Goal: Task Accomplishment & Management: Complete application form

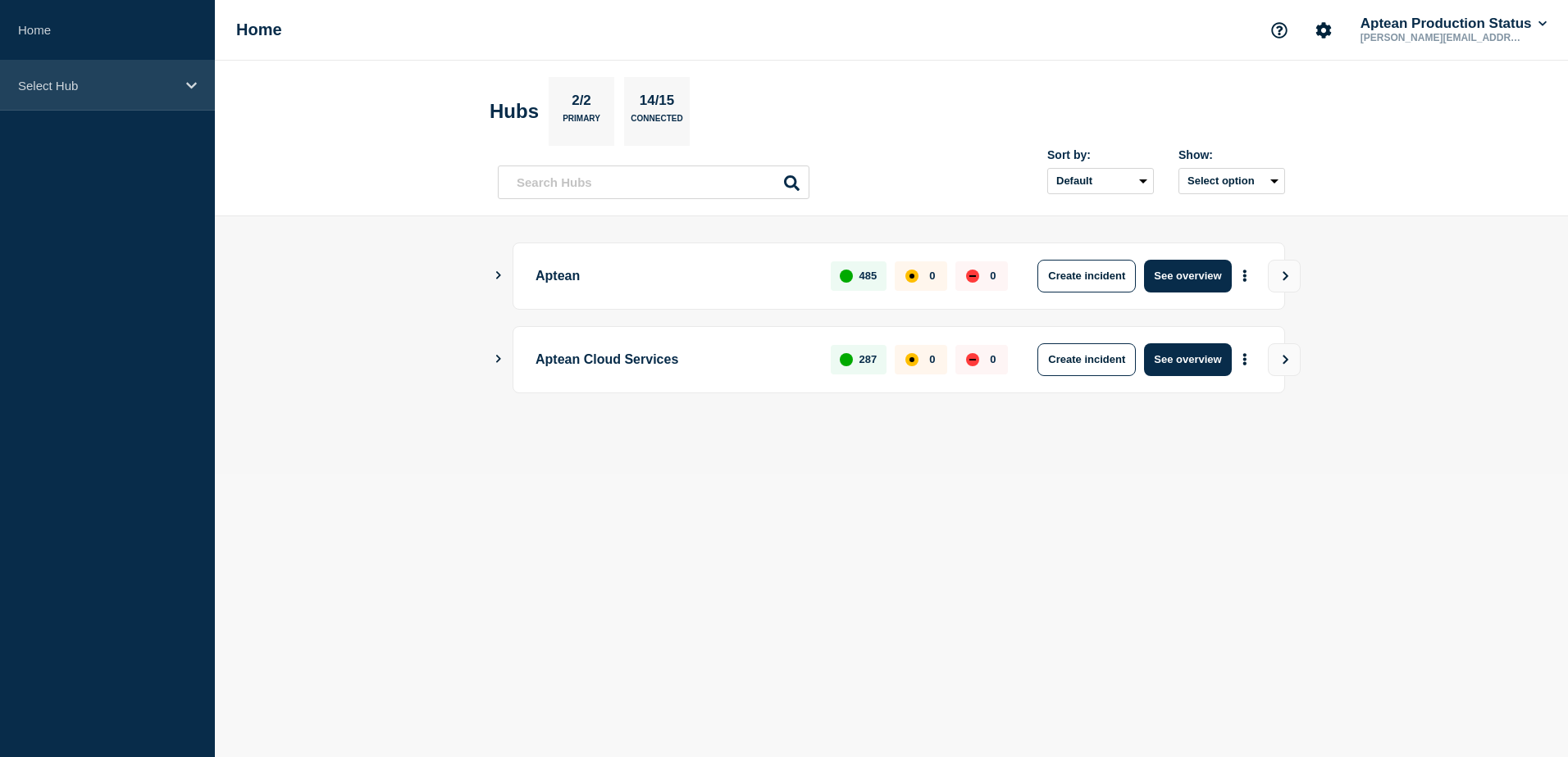
click at [98, 82] on p "Select Hub" at bounding box center [97, 86] width 158 height 14
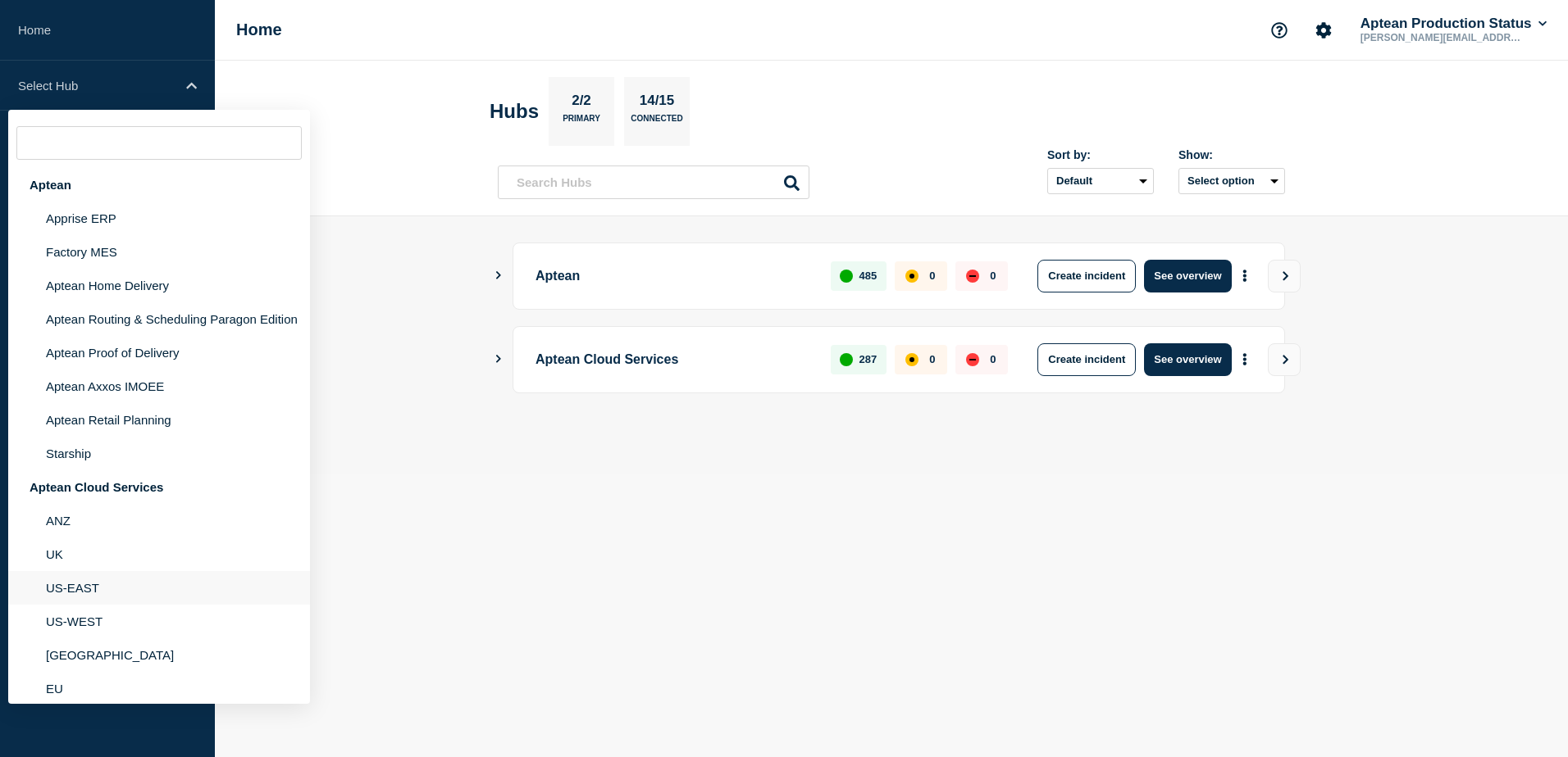
click at [78, 598] on li "US-EAST" at bounding box center [159, 588] width 302 height 34
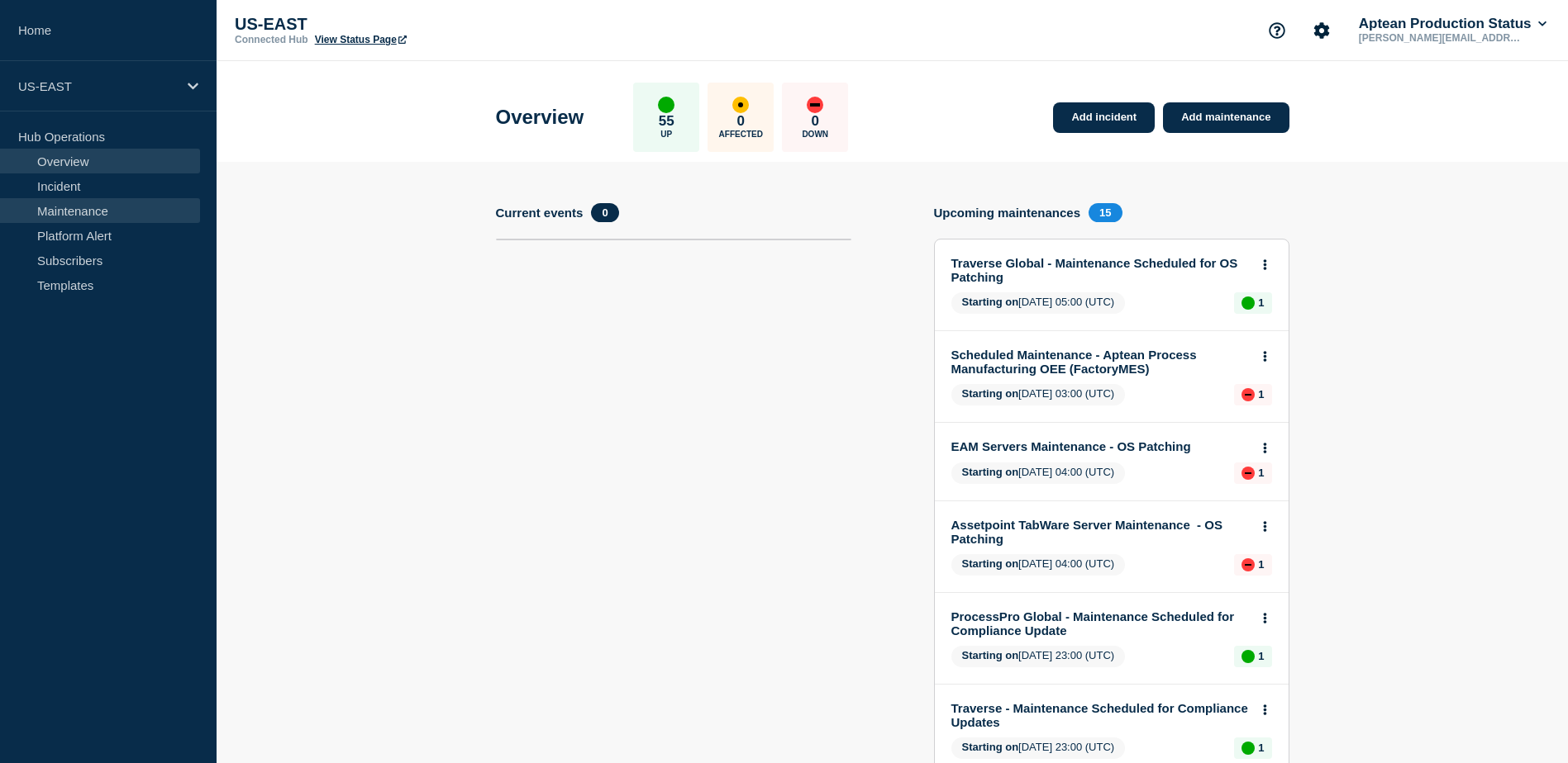
click at [119, 208] on link "Maintenance" at bounding box center [100, 211] width 200 height 25
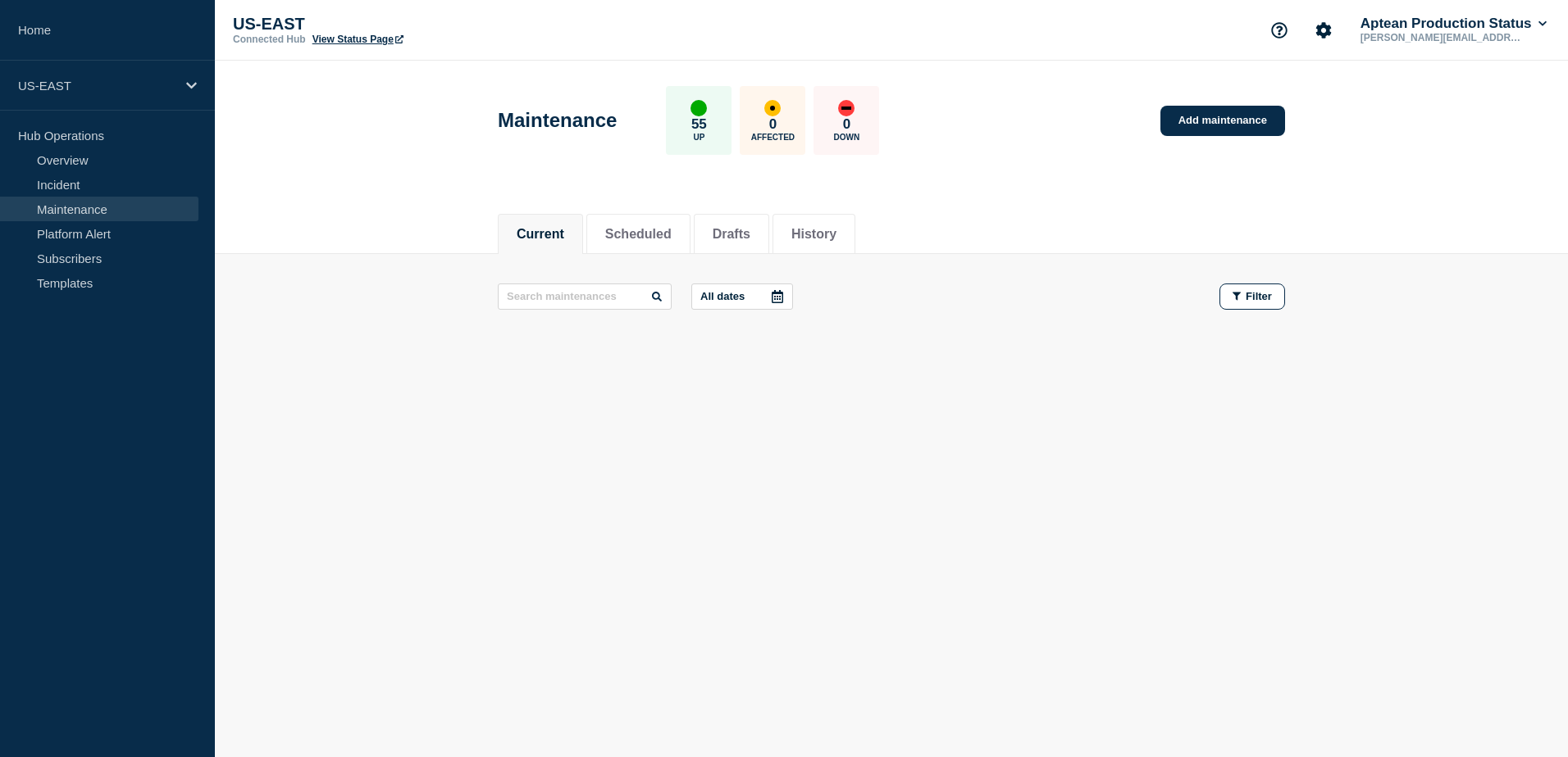
click at [1213, 105] on div "Maintenance 55 Up 0 Affected 0 Down Add maintenance" at bounding box center [891, 114] width 824 height 100
click at [1207, 121] on link "Add maintenance" at bounding box center [1222, 121] width 125 height 30
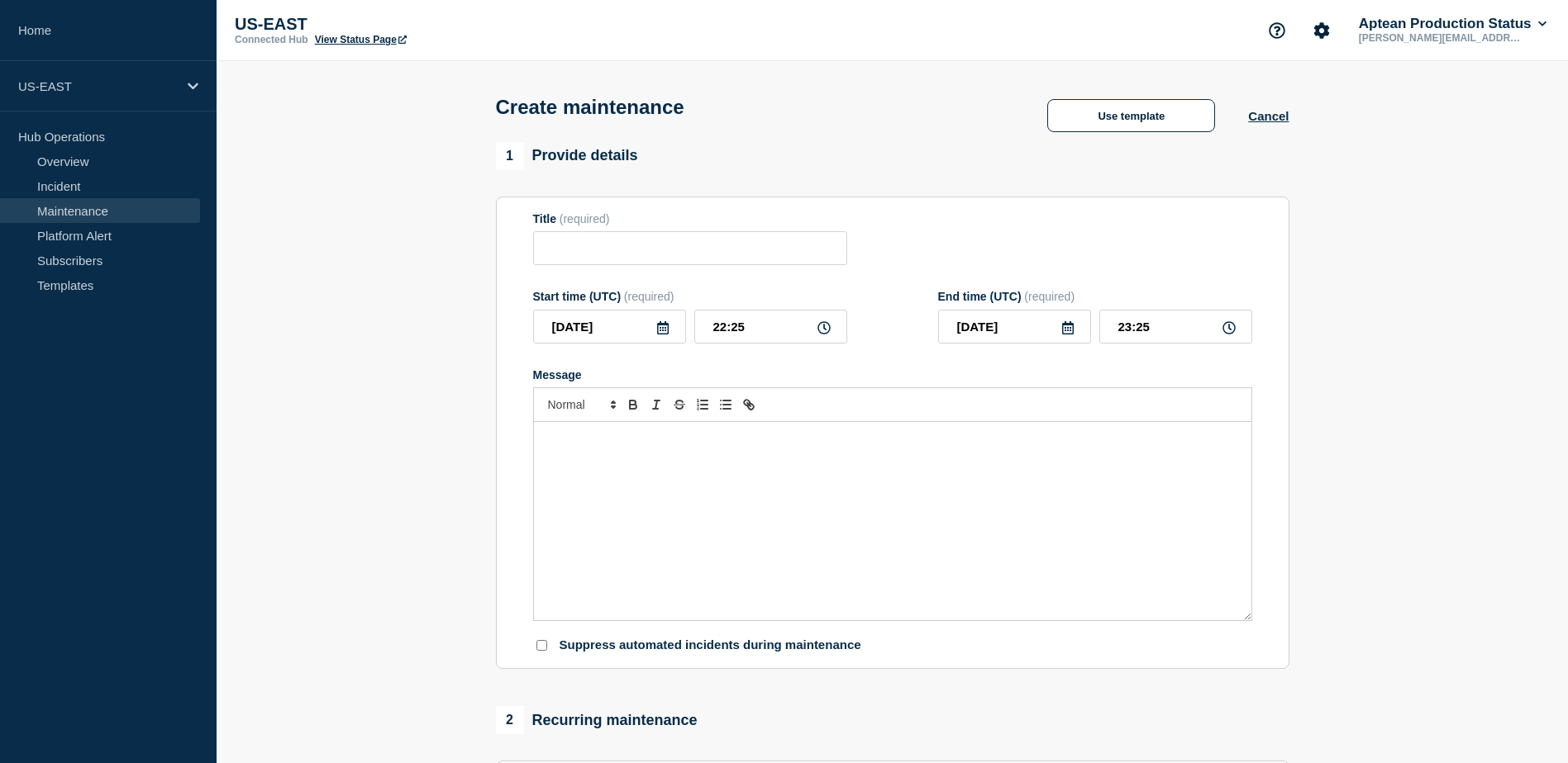
click at [624, 441] on p "Message" at bounding box center [892, 440] width 693 height 15
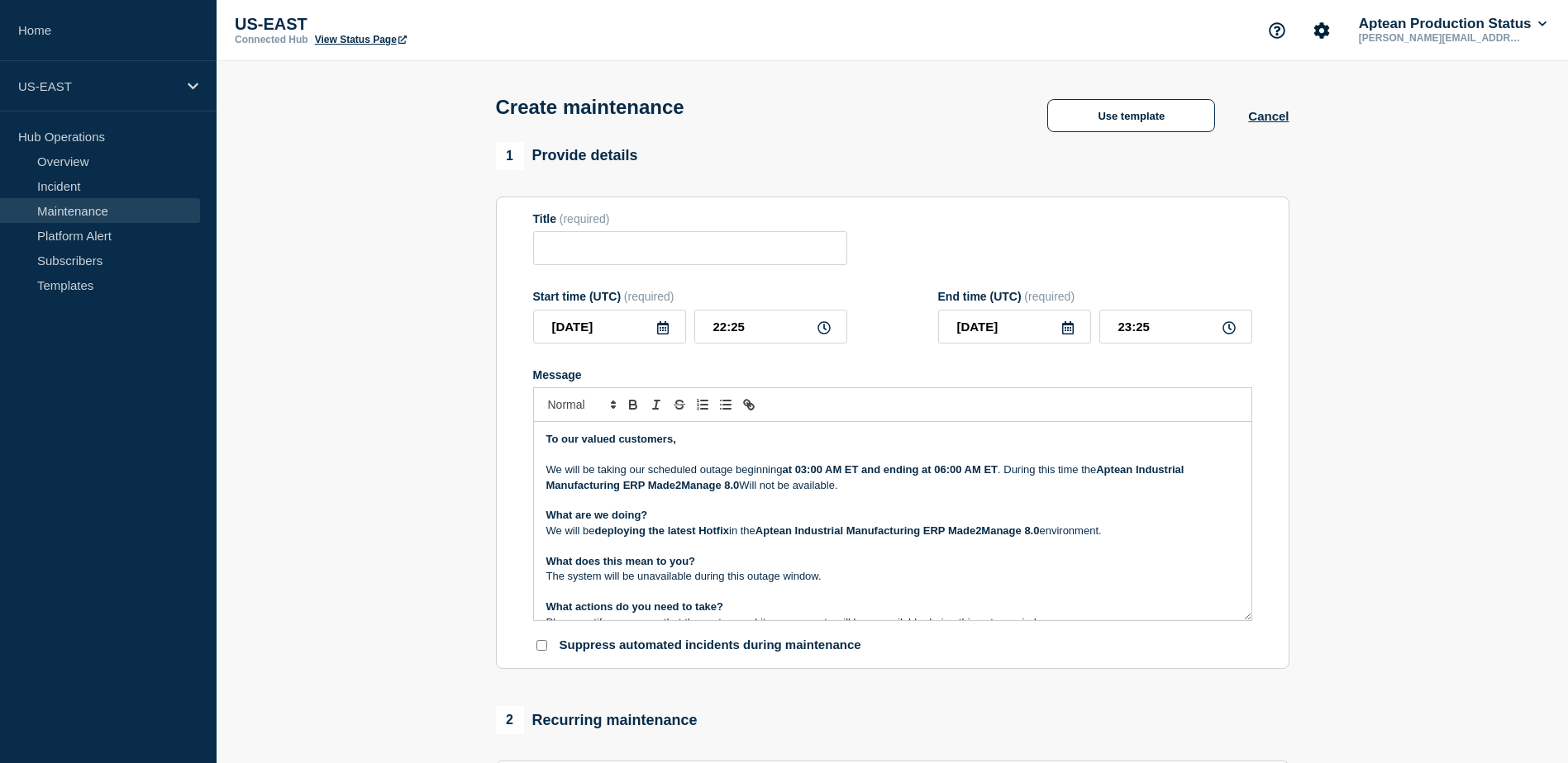
click at [810, 475] on strong "at 03:00 AM ET and ending at 06:00 AM ET" at bounding box center [889, 470] width 215 height 13
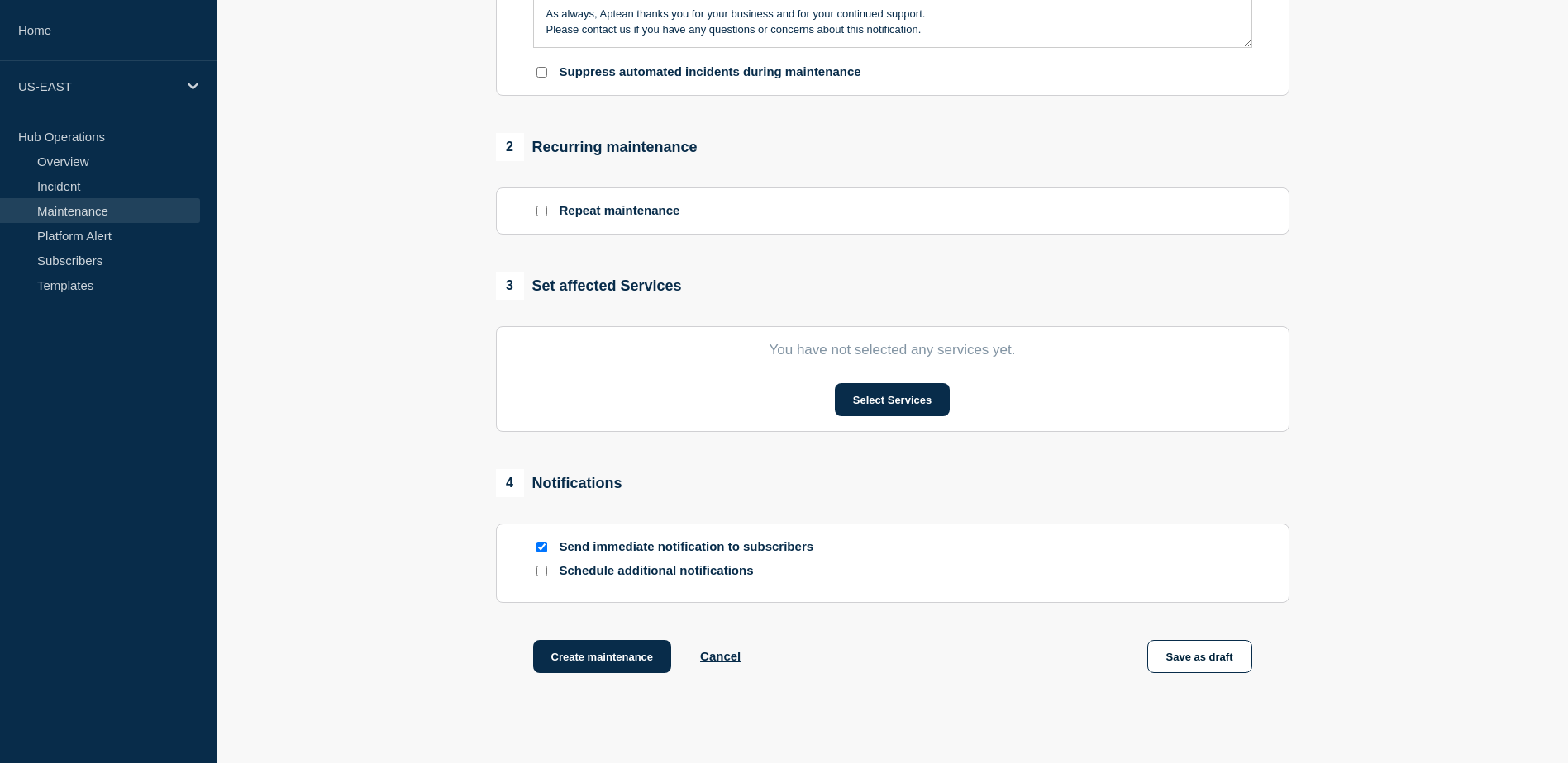
scroll to position [578, 0]
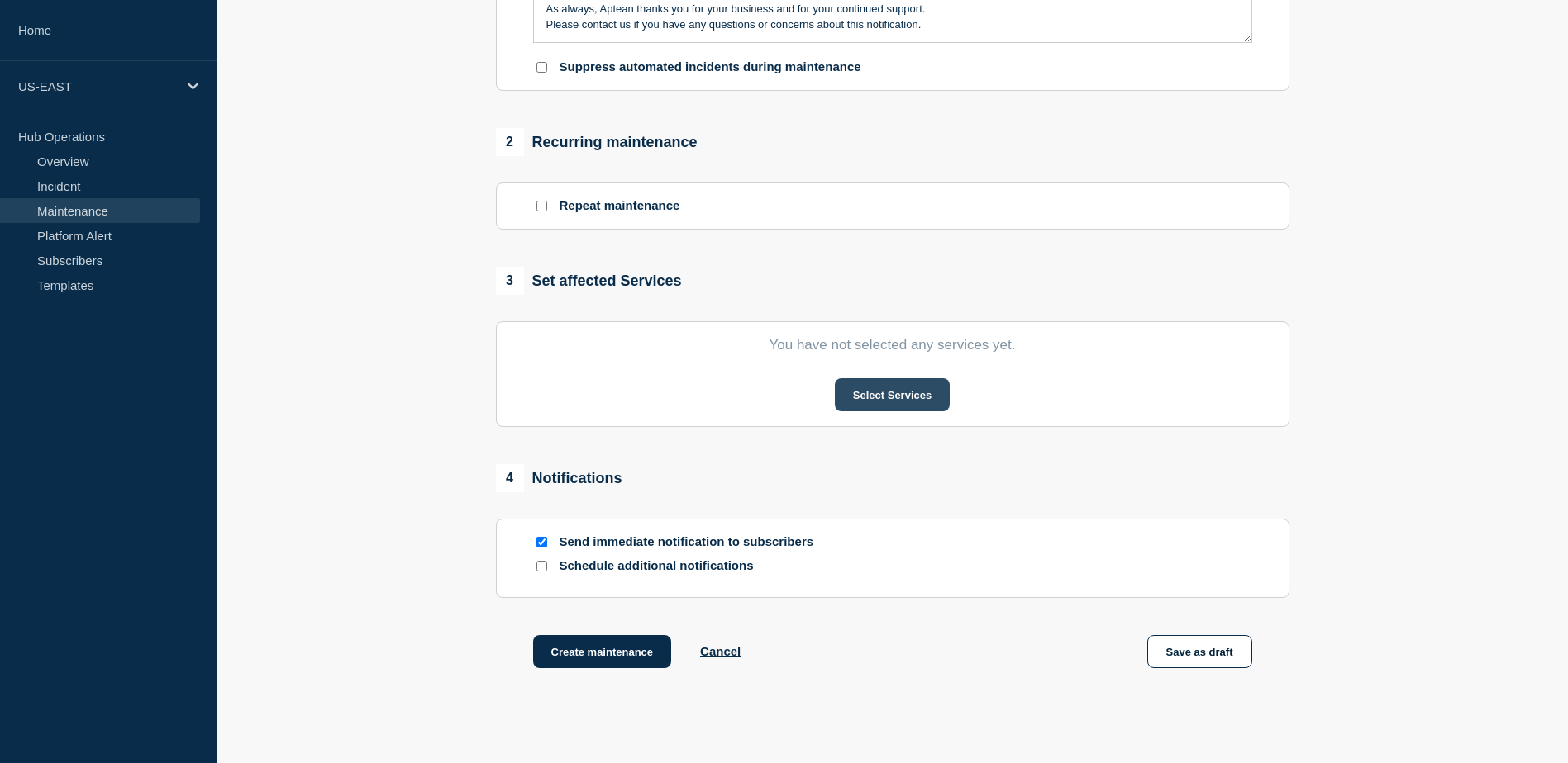
click at [889, 401] on button "Select Services" at bounding box center [892, 394] width 115 height 33
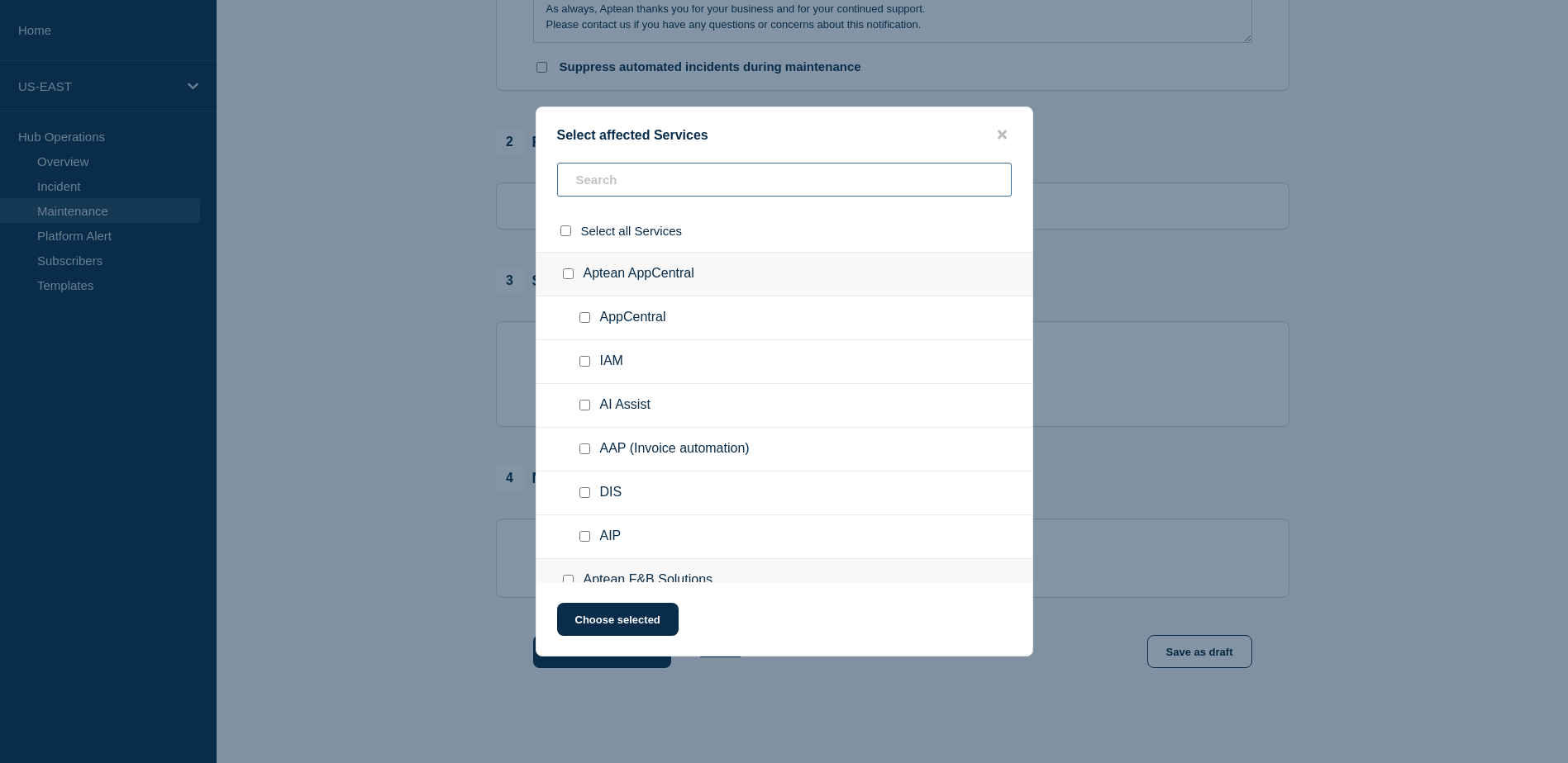
click at [620, 190] on input "text" at bounding box center [784, 180] width 455 height 34
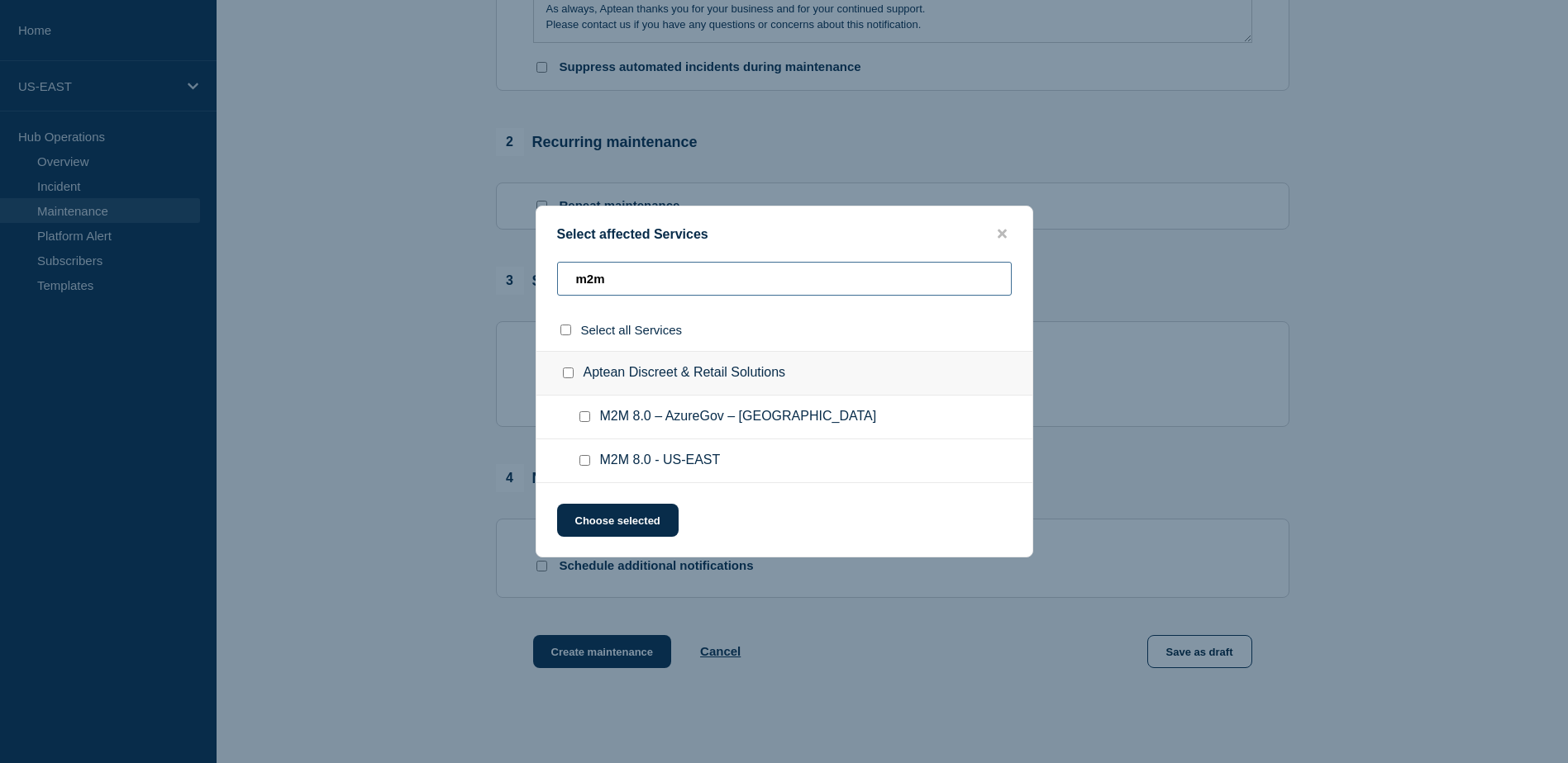
type input "m2m"
click at [581, 455] on div at bounding box center [587, 461] width 24 height 16
click at [583, 460] on input "M2M 8.0 - US-EAST checkbox" at bounding box center [585, 460] width 11 height 11
checkbox input "true"
click at [625, 521] on button "Choose selected" at bounding box center [618, 520] width 122 height 33
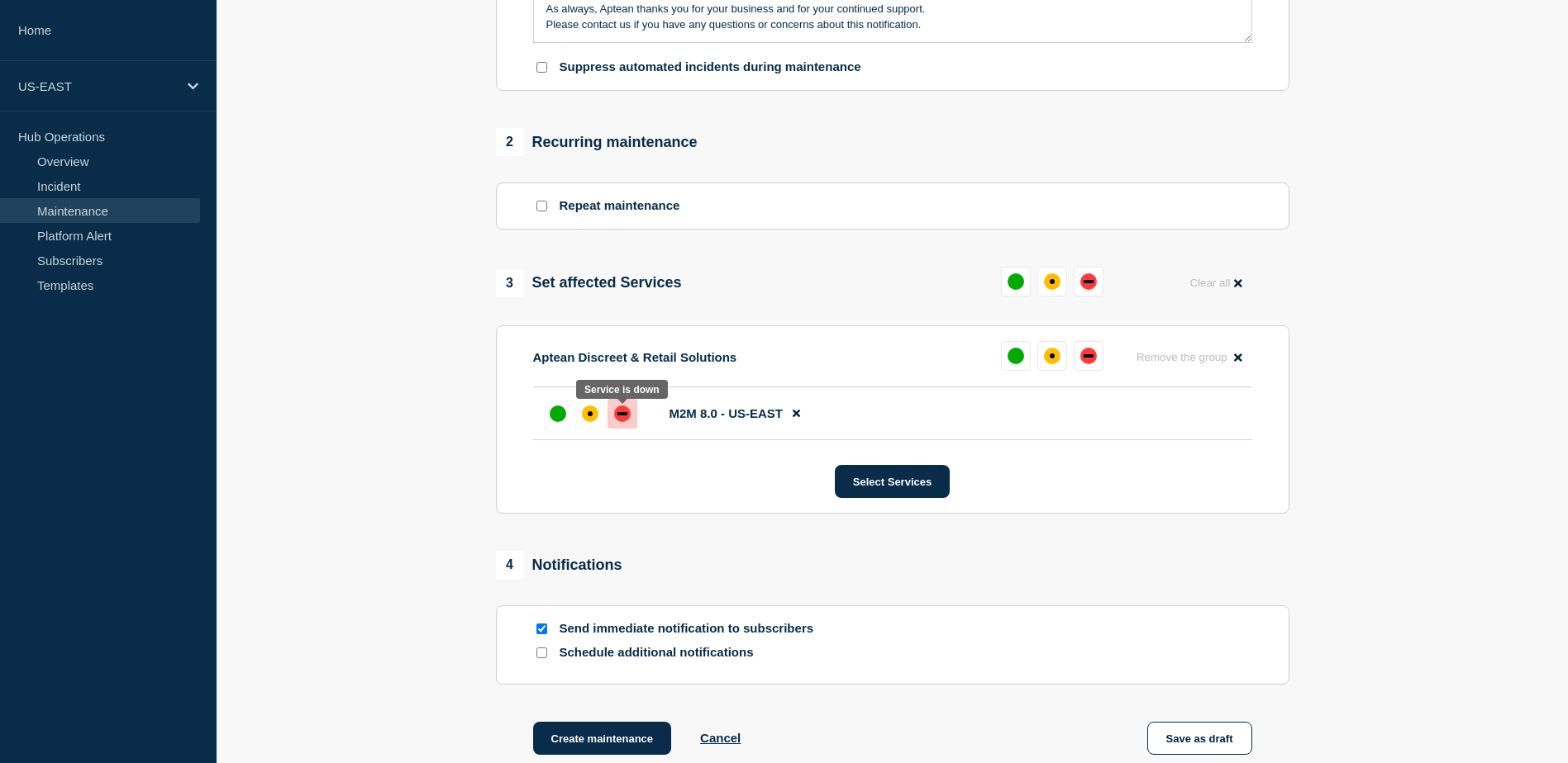
click at [625, 421] on div "down" at bounding box center [622, 414] width 16 height 16
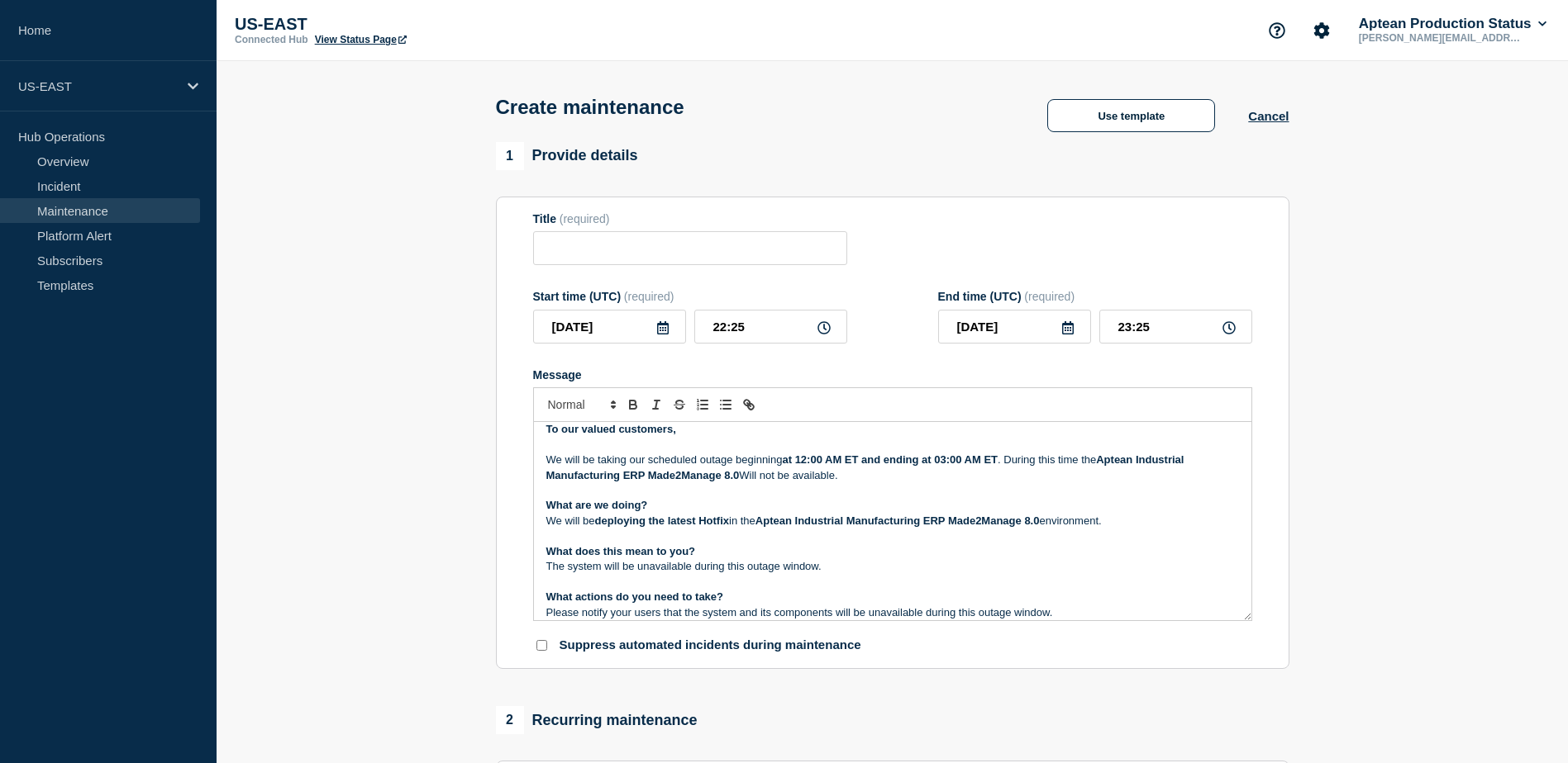
scroll to position [0, 0]
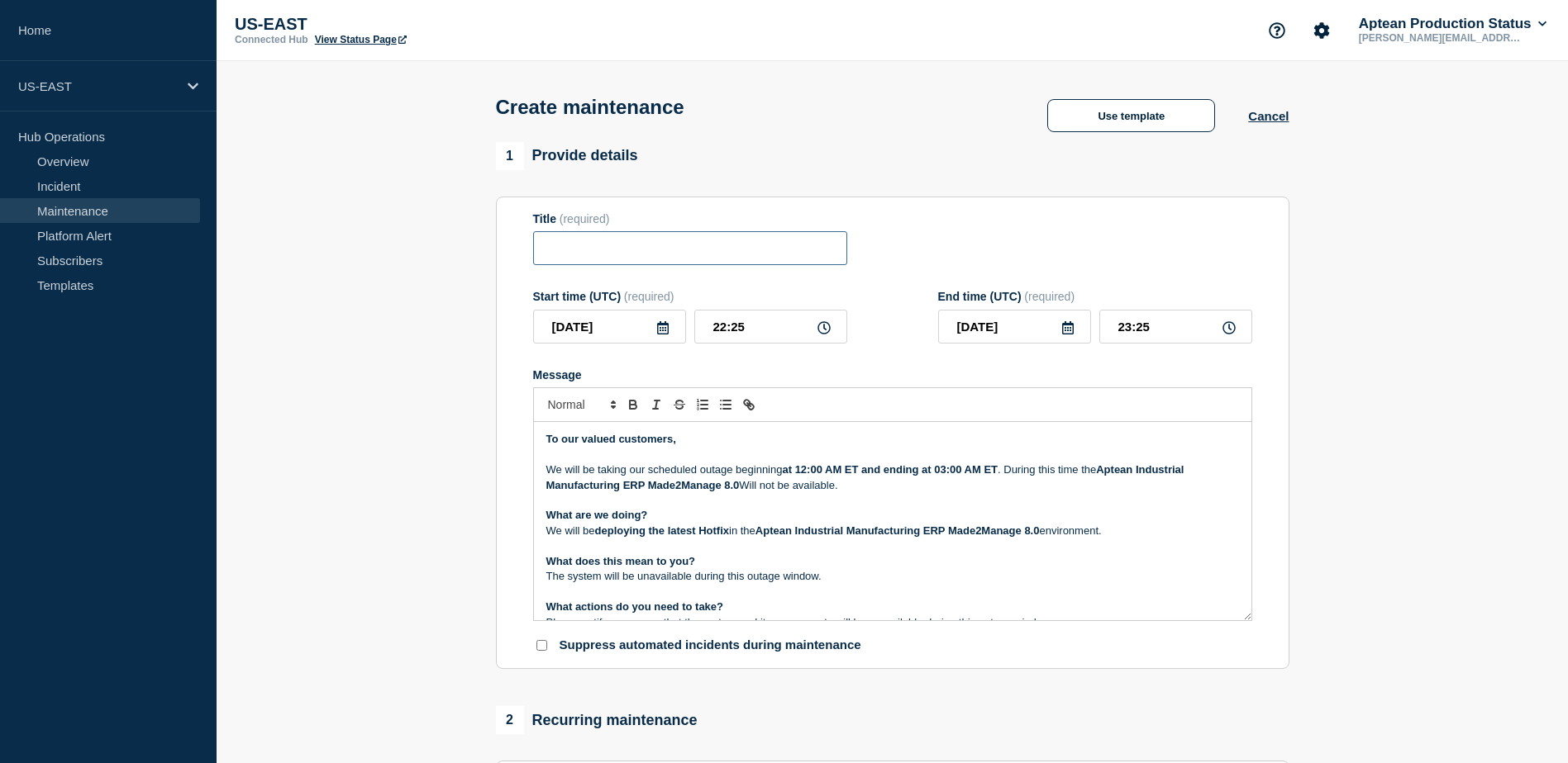
click at [542, 256] on input "Title" at bounding box center [689, 248] width 314 height 34
paste input "Made2Manage 8.0 Server Maintenance – Critical HF Deployment"
type input "Made2Manage 8.0 Server Maintenance – Critical HF Deployment"
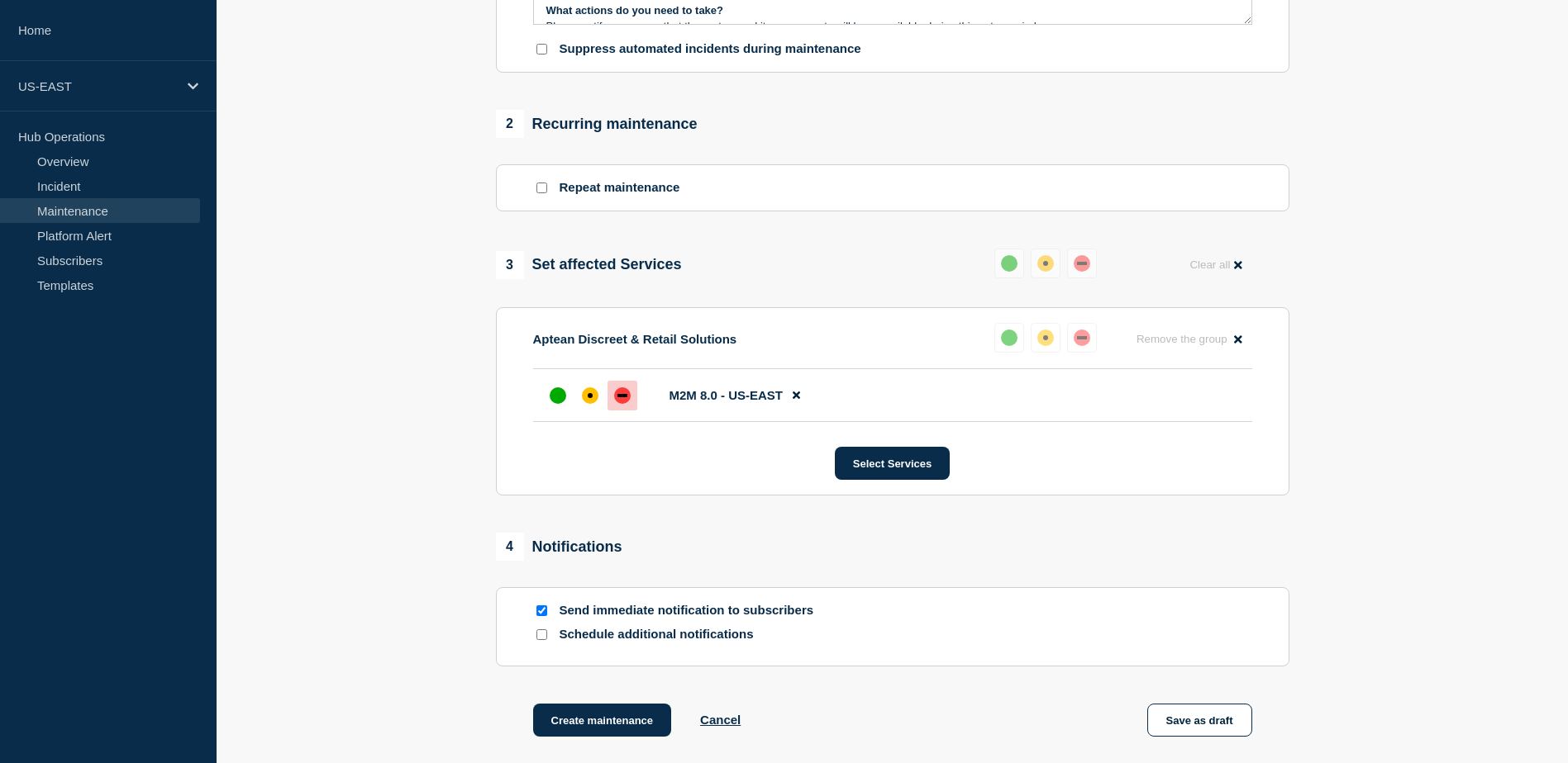
scroll to position [743, 0]
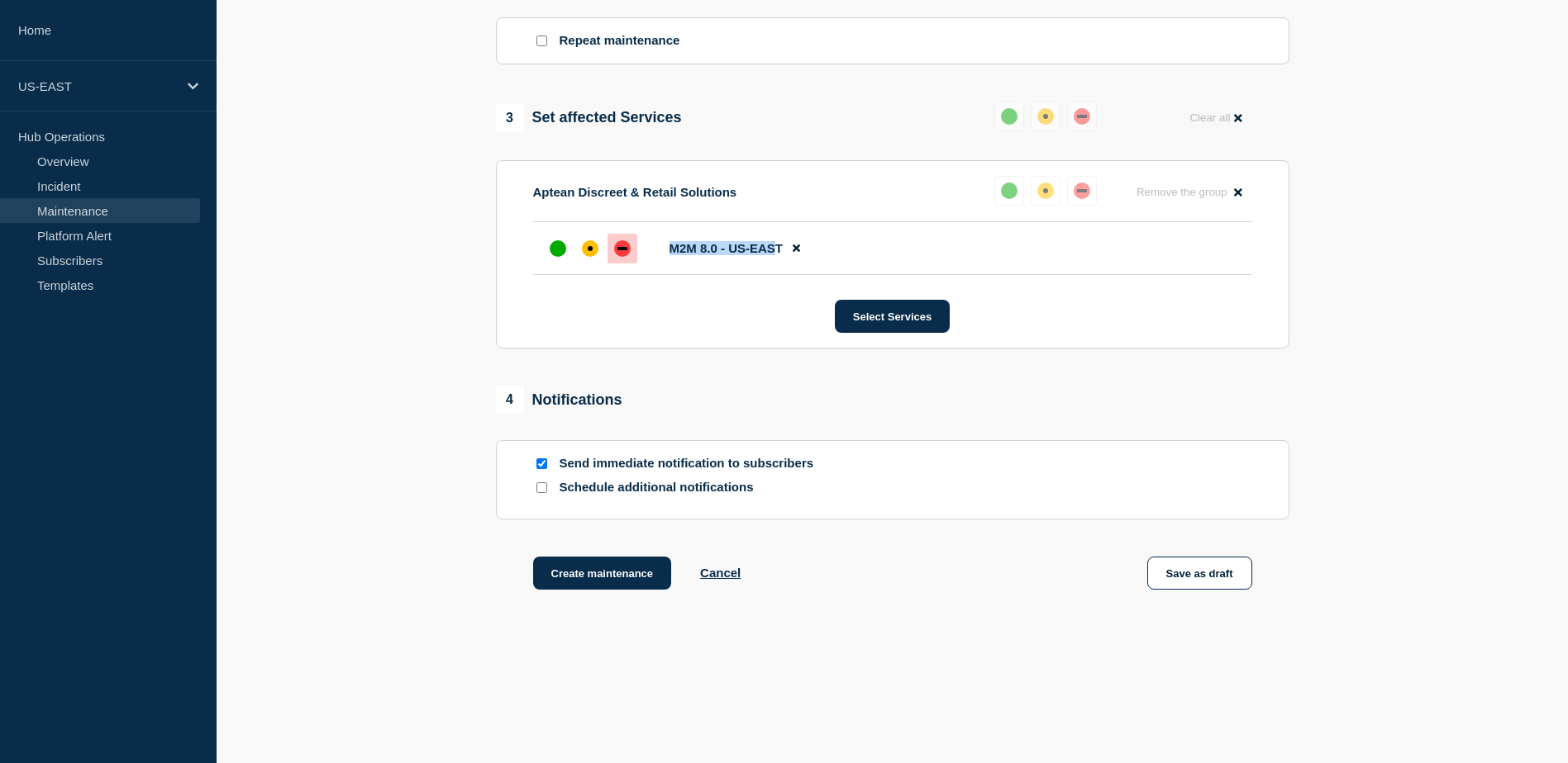
drag, startPoint x: 667, startPoint y: 250, endPoint x: 772, endPoint y: 247, distance: 105.0
click at [772, 247] on li "M2M 8.0 - US-EAST" at bounding box center [892, 248] width 719 height 53
drag, startPoint x: 772, startPoint y: 247, endPoint x: 717, endPoint y: 307, distance: 81.4
click at [717, 306] on div "Select Services" at bounding box center [892, 316] width 719 height 33
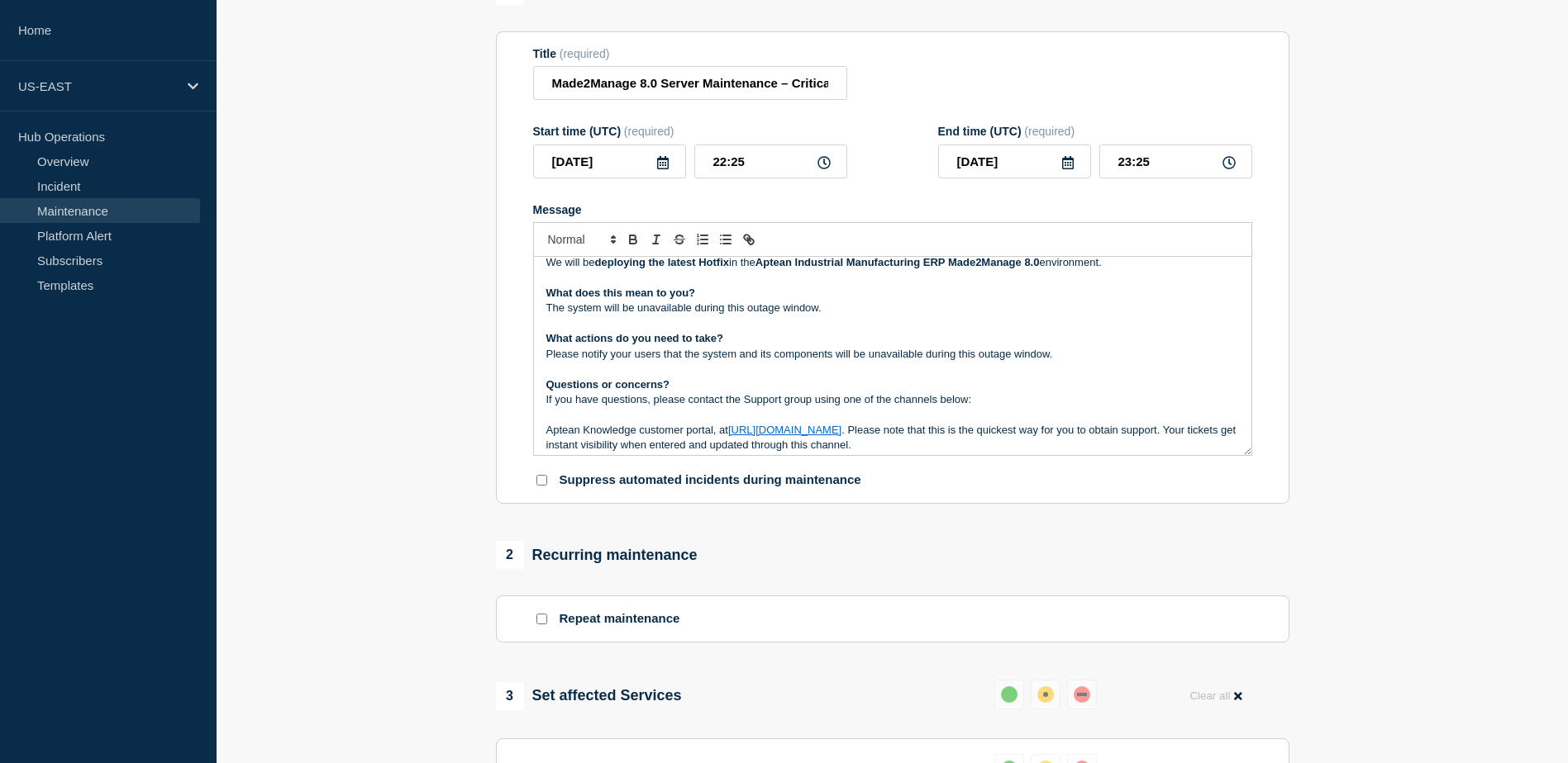
scroll to position [0, 0]
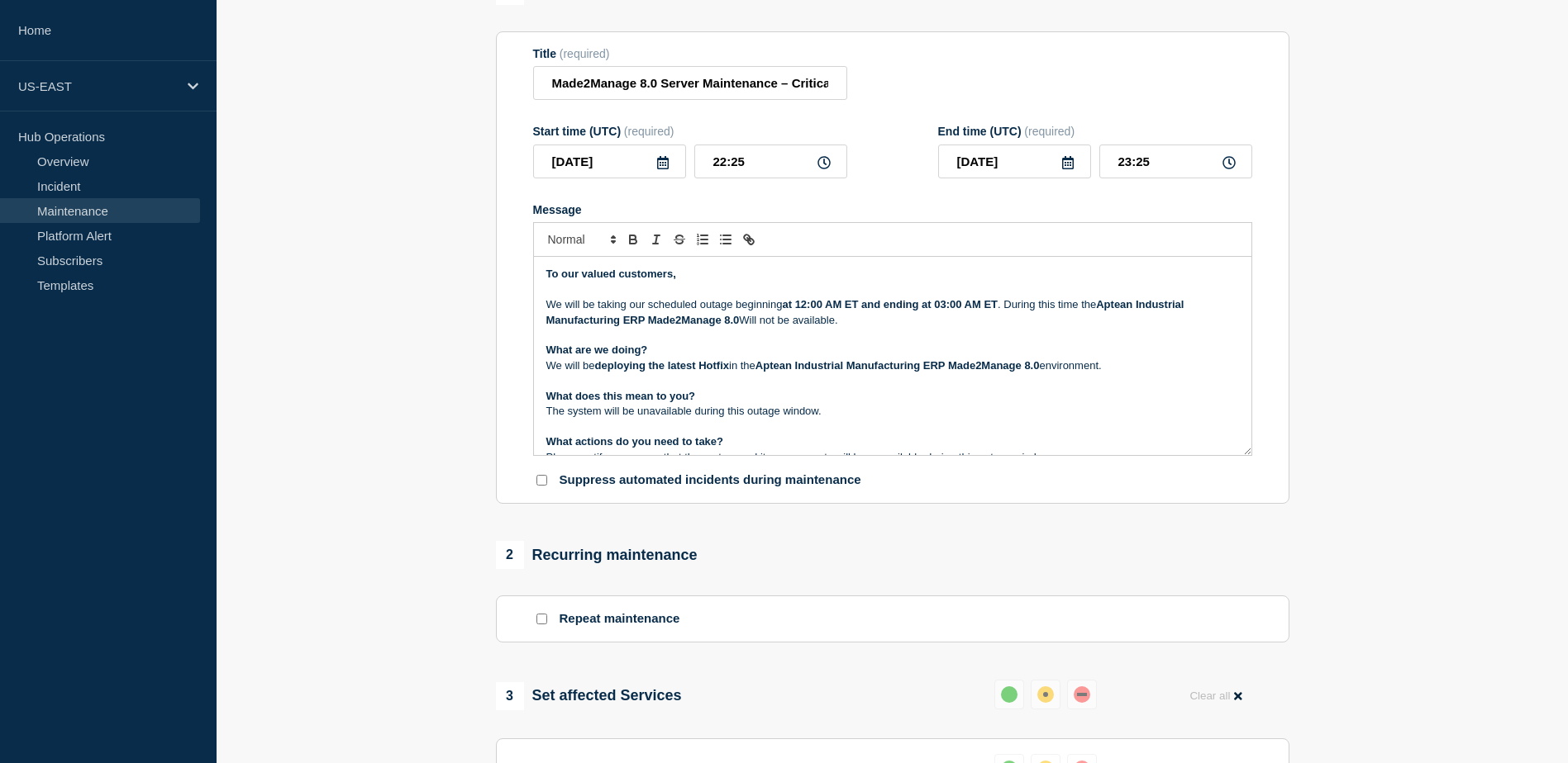
click at [661, 165] on icon at bounding box center [662, 163] width 13 height 13
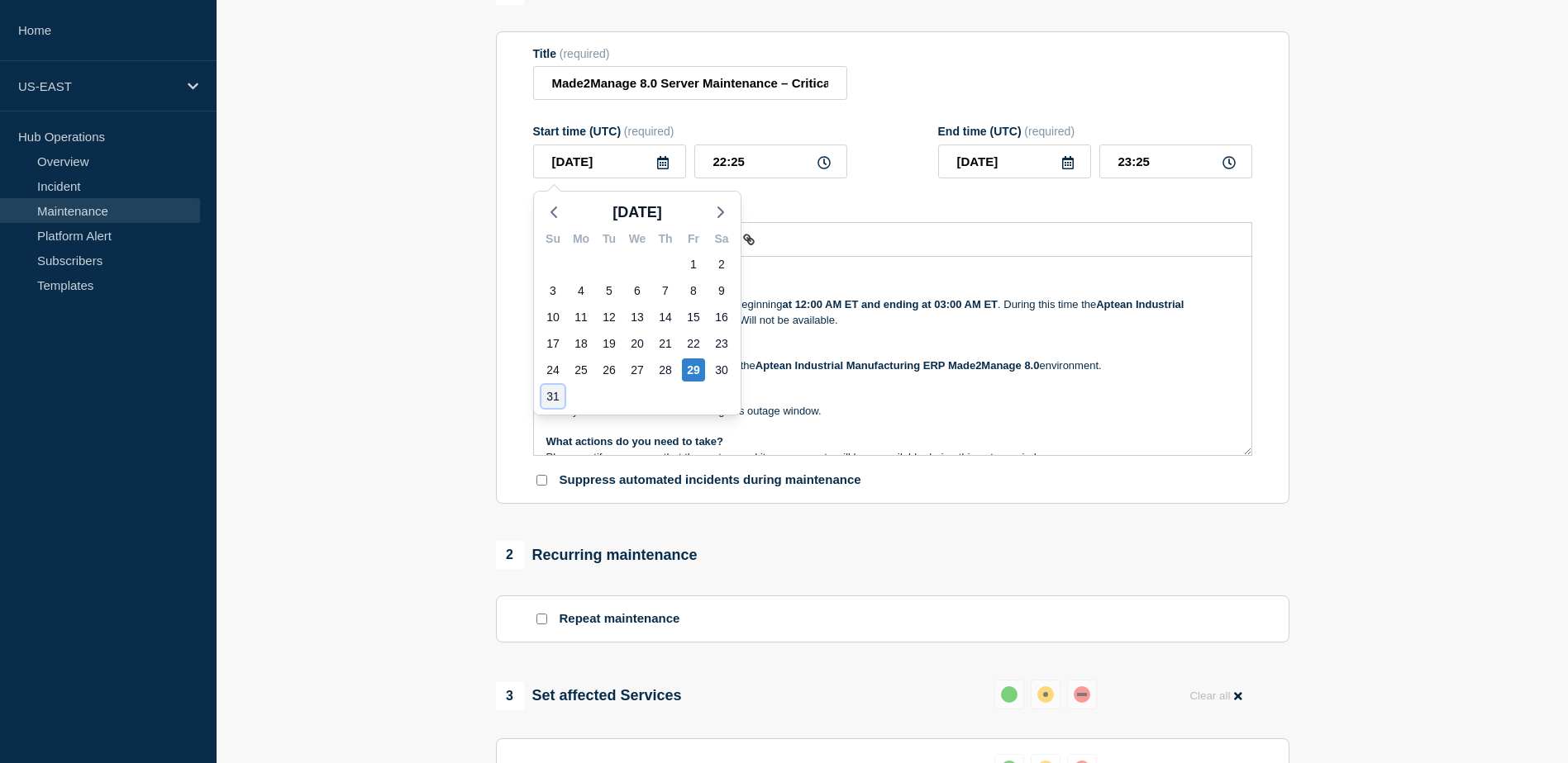
click at [546, 393] on div "31" at bounding box center [553, 397] width 23 height 23
type input "[DATE]"
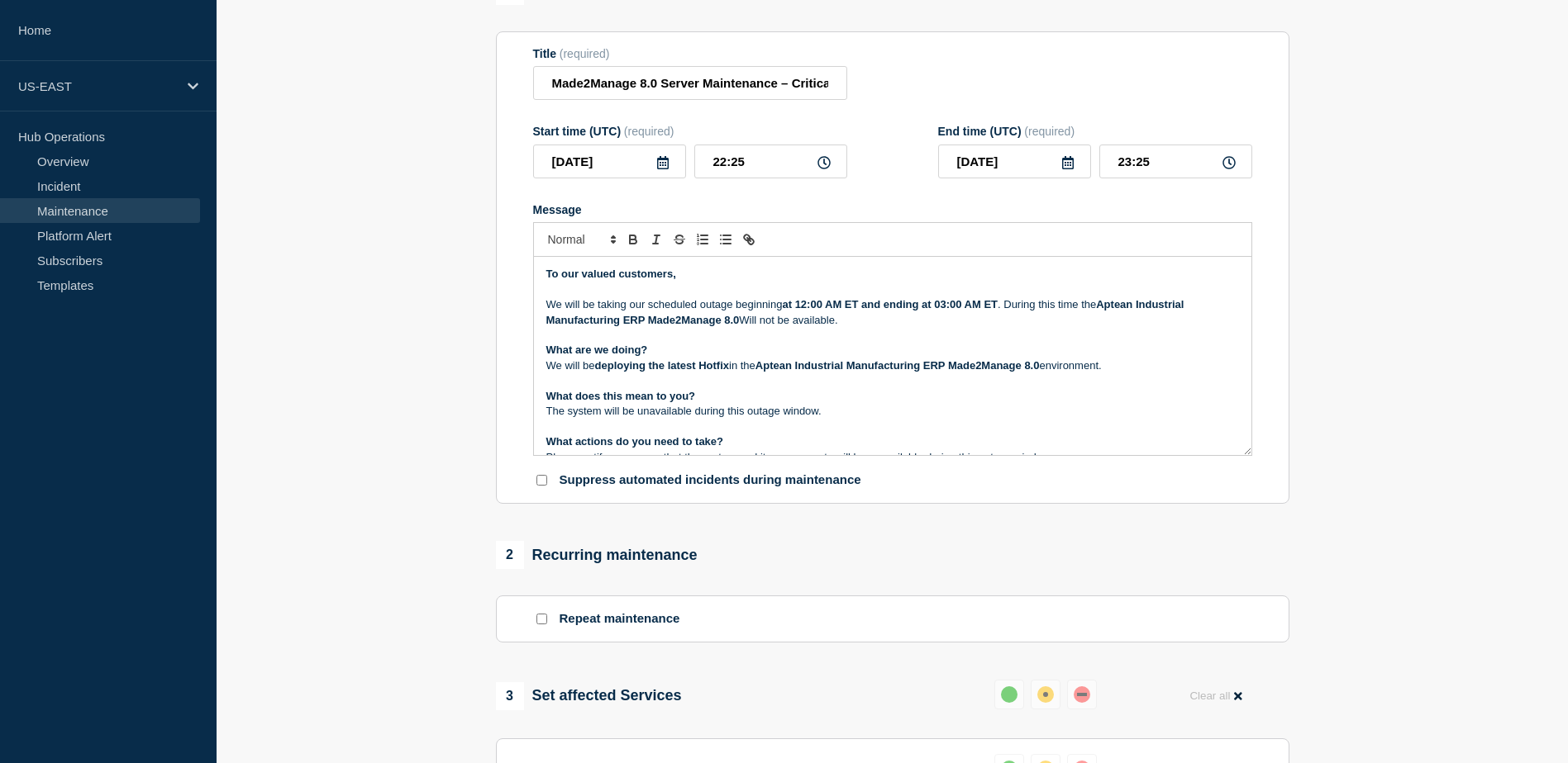
click at [1062, 168] on icon at bounding box center [1067, 163] width 12 height 13
click at [957, 396] on div "31" at bounding box center [958, 397] width 23 height 23
drag, startPoint x: 800, startPoint y: 310, endPoint x: 860, endPoint y: 306, distance: 60.1
click at [860, 306] on strong "at 12:00 AM ET and ending at 03:00 AM ET" at bounding box center [889, 305] width 215 height 13
copy strong "12:00 AM ET"
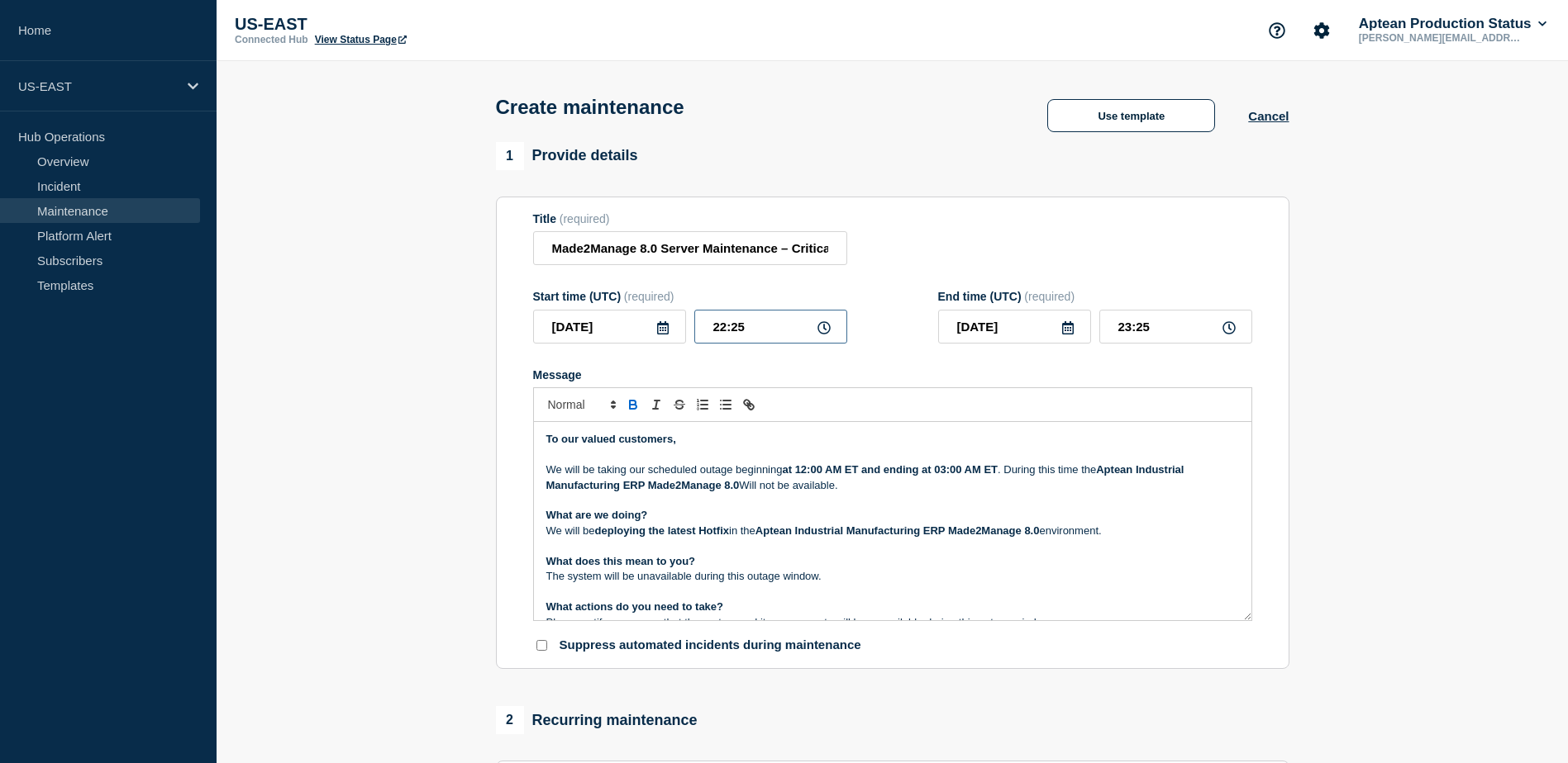
drag, startPoint x: 725, startPoint y: 331, endPoint x: 729, endPoint y: 344, distance: 13.6
click at [725, 331] on input "22:25" at bounding box center [771, 327] width 153 height 34
type input "04:25"
type input "05:25"
type input "04:00"
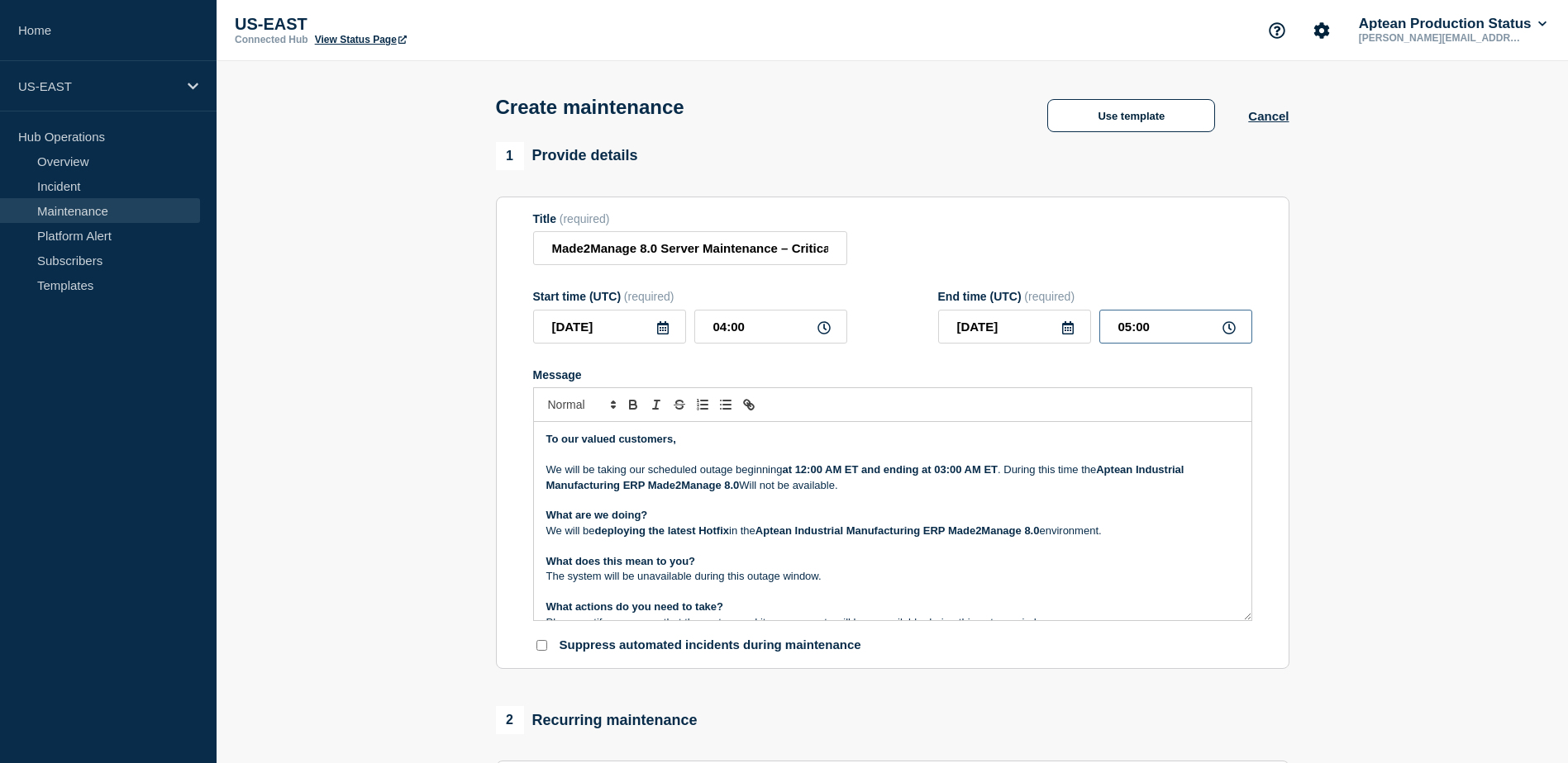
click at [1135, 333] on input "05:00" at bounding box center [1176, 327] width 153 height 34
type input "07:00"
click at [1353, 323] on section "1 Provide details Title (required) Made2Manage 8.0 Server Maintenance – Critica…" at bounding box center [892, 759] width 1352 height 1234
drag, startPoint x: 546, startPoint y: 253, endPoint x: 855, endPoint y: 256, distance: 309.0
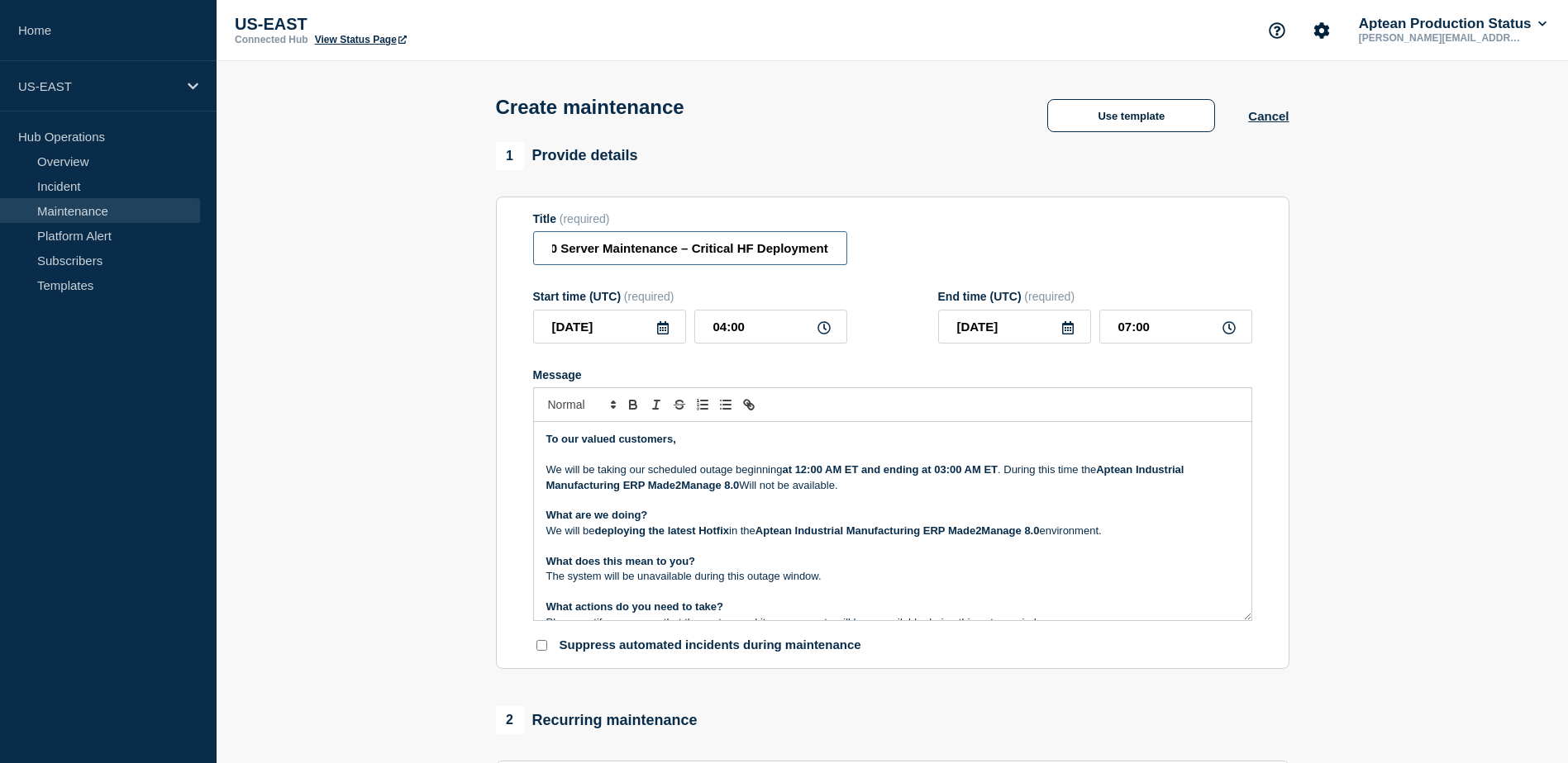
click at [855, 256] on div "Title (required) Made2Manage 8.0 Server Maintenance – Critical HF Deployment" at bounding box center [892, 239] width 719 height 54
click at [899, 236] on div "Title (required) Made2Manage 8.0 Server Maintenance – Critical HF Deployment" at bounding box center [892, 239] width 719 height 54
drag, startPoint x: 552, startPoint y: 255, endPoint x: 857, endPoint y: 256, distance: 305.0
click at [857, 256] on div "Title (required) Made2Manage 8.0 Server Maintenance – Critical HF Deployment" at bounding box center [892, 239] width 719 height 54
click at [853, 257] on div "Title (required) Made2Manage 8.0 Server Maintenance – Critical HF Deployment" at bounding box center [892, 239] width 719 height 54
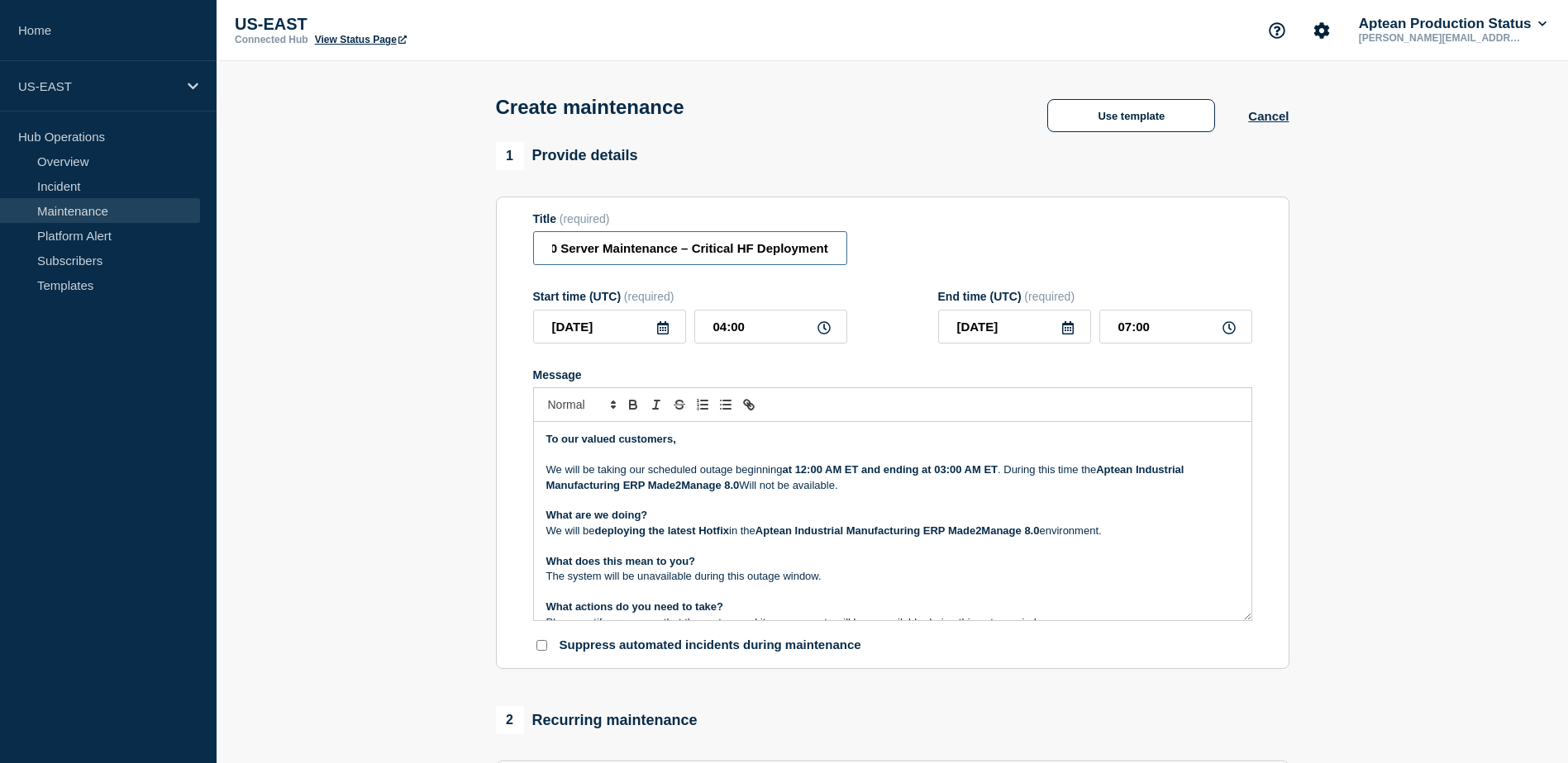
drag, startPoint x: 553, startPoint y: 251, endPoint x: 869, endPoint y: 260, distance: 316.1
click at [869, 257] on div "Title (required) Made2Manage 8.0 Server Maintenance – Critical HF Deployment" at bounding box center [892, 239] width 719 height 54
click at [865, 266] on div "Title (required) Made2Manage 8.0 Server Maintenance – Critical HF Deployment" at bounding box center [892, 239] width 719 height 54
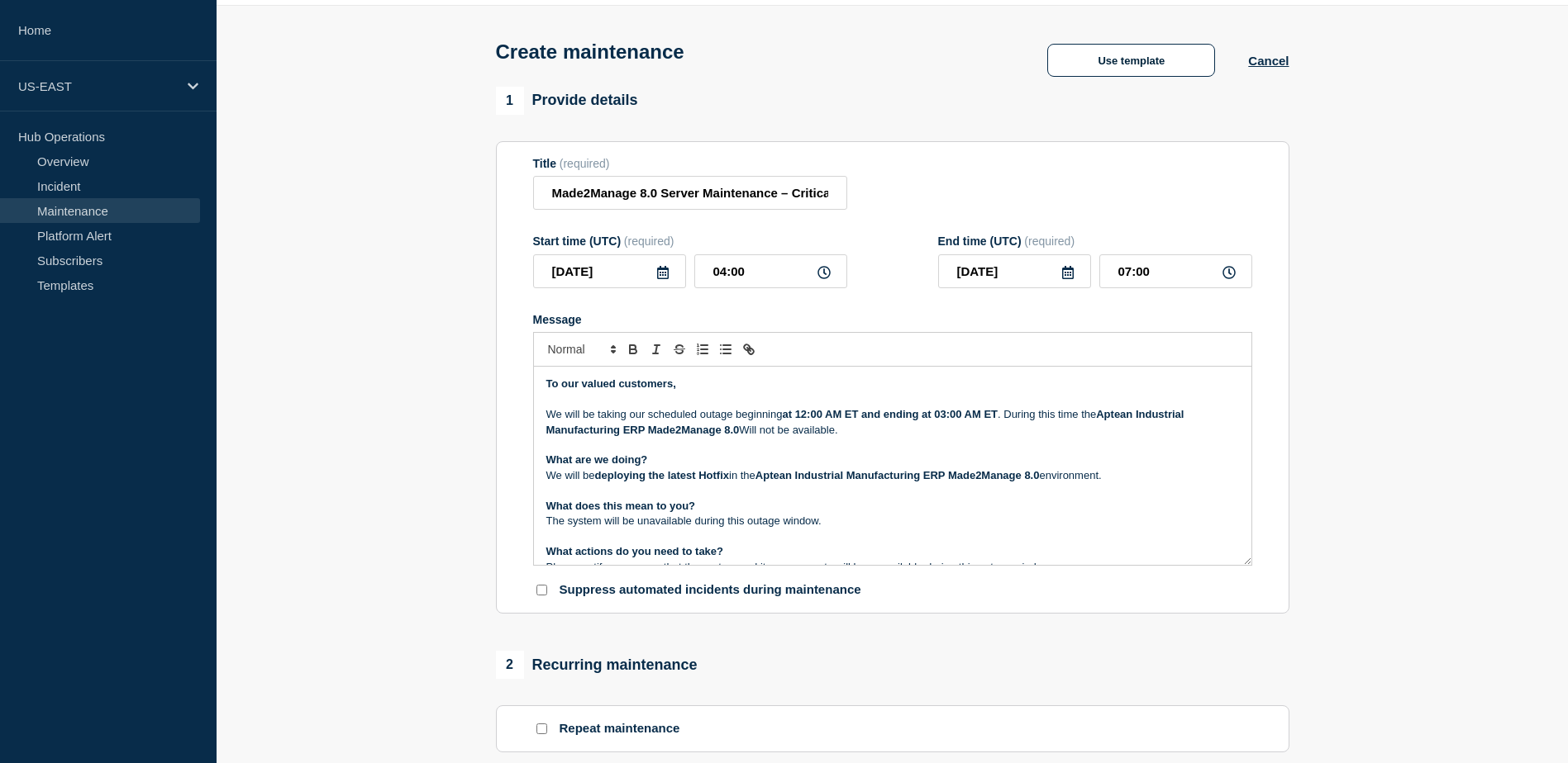
scroll to position [82, 0]
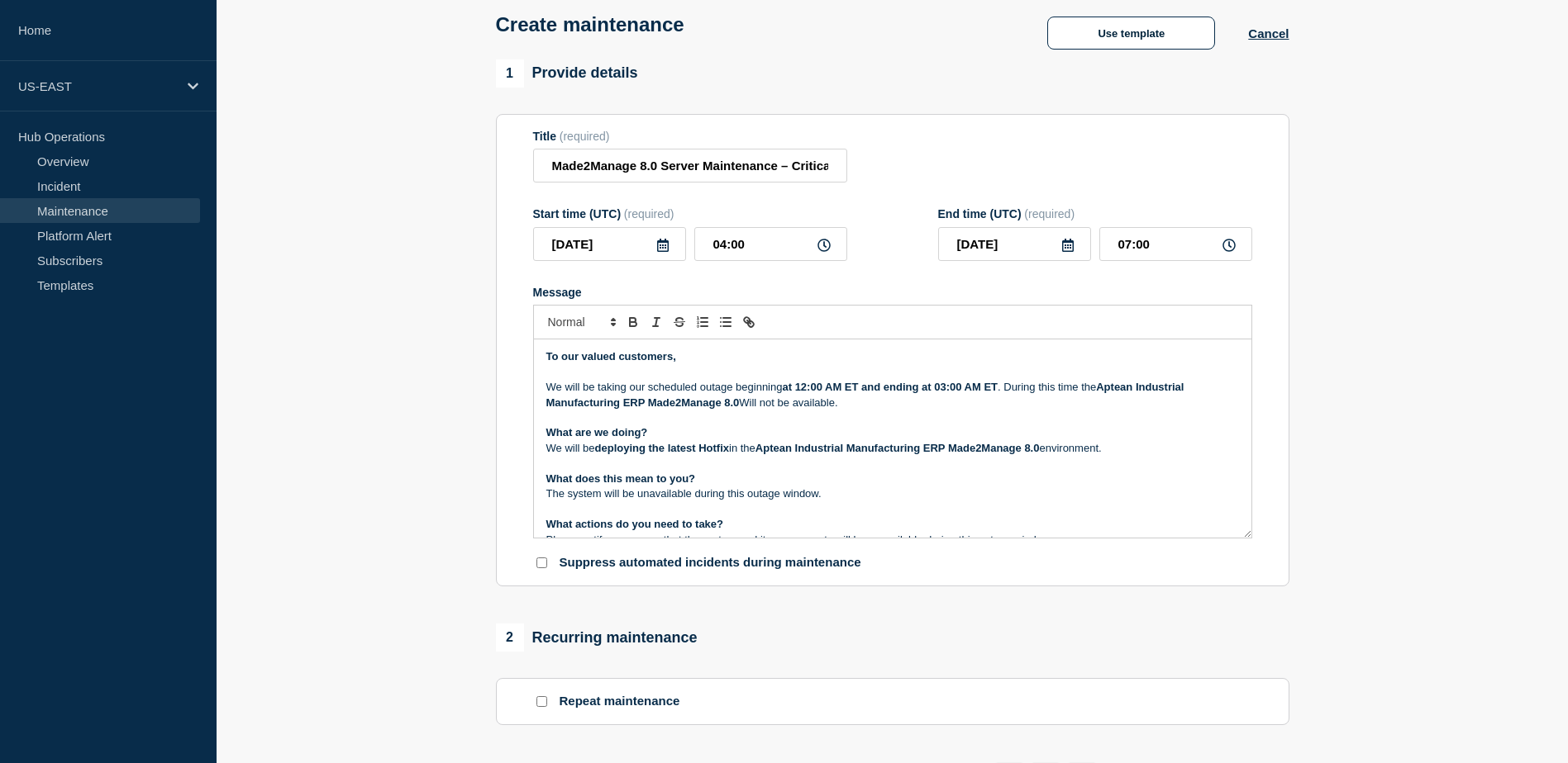
click at [658, 251] on icon at bounding box center [662, 245] width 12 height 13
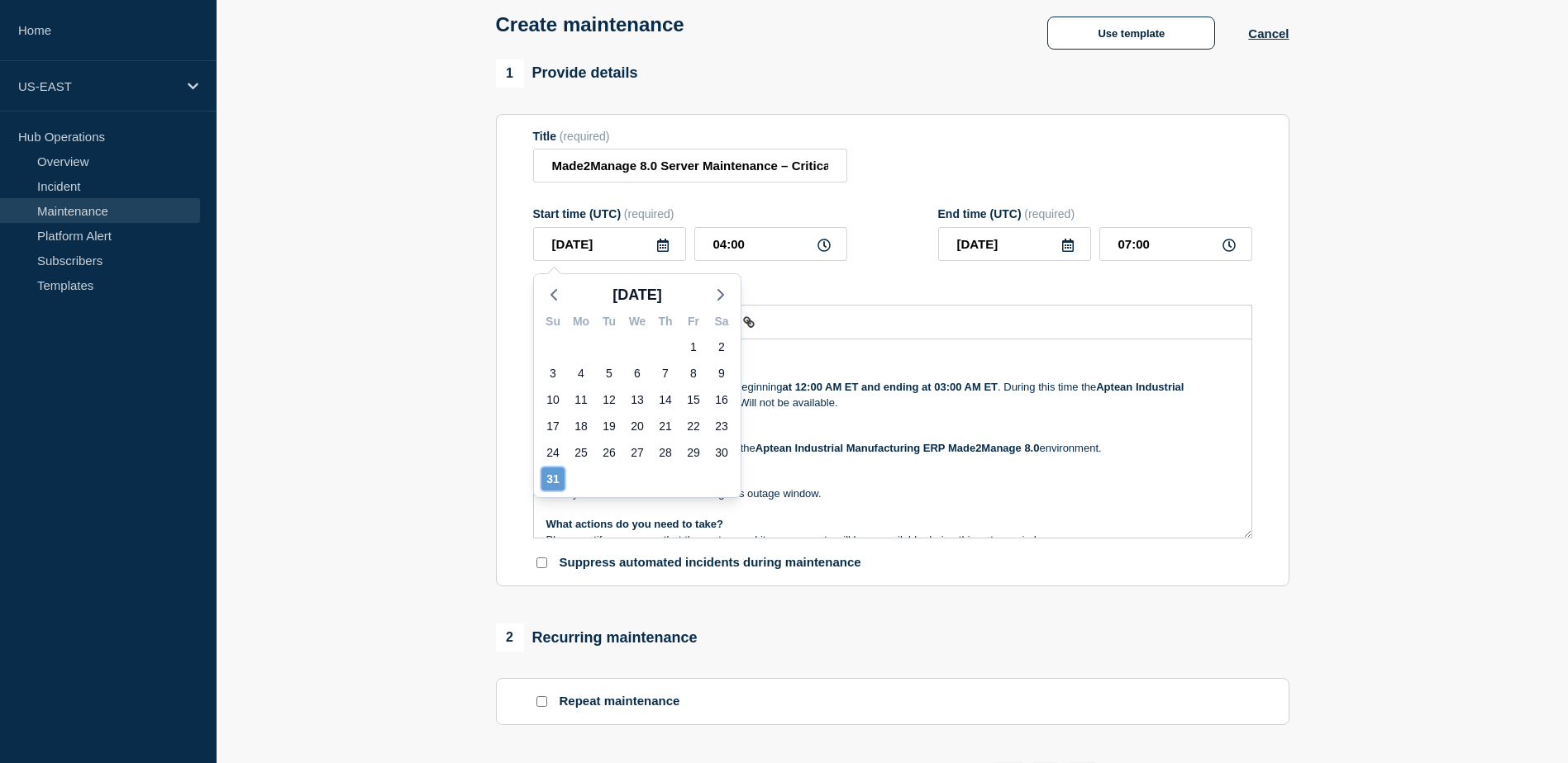
click at [554, 474] on div "31" at bounding box center [553, 479] width 23 height 23
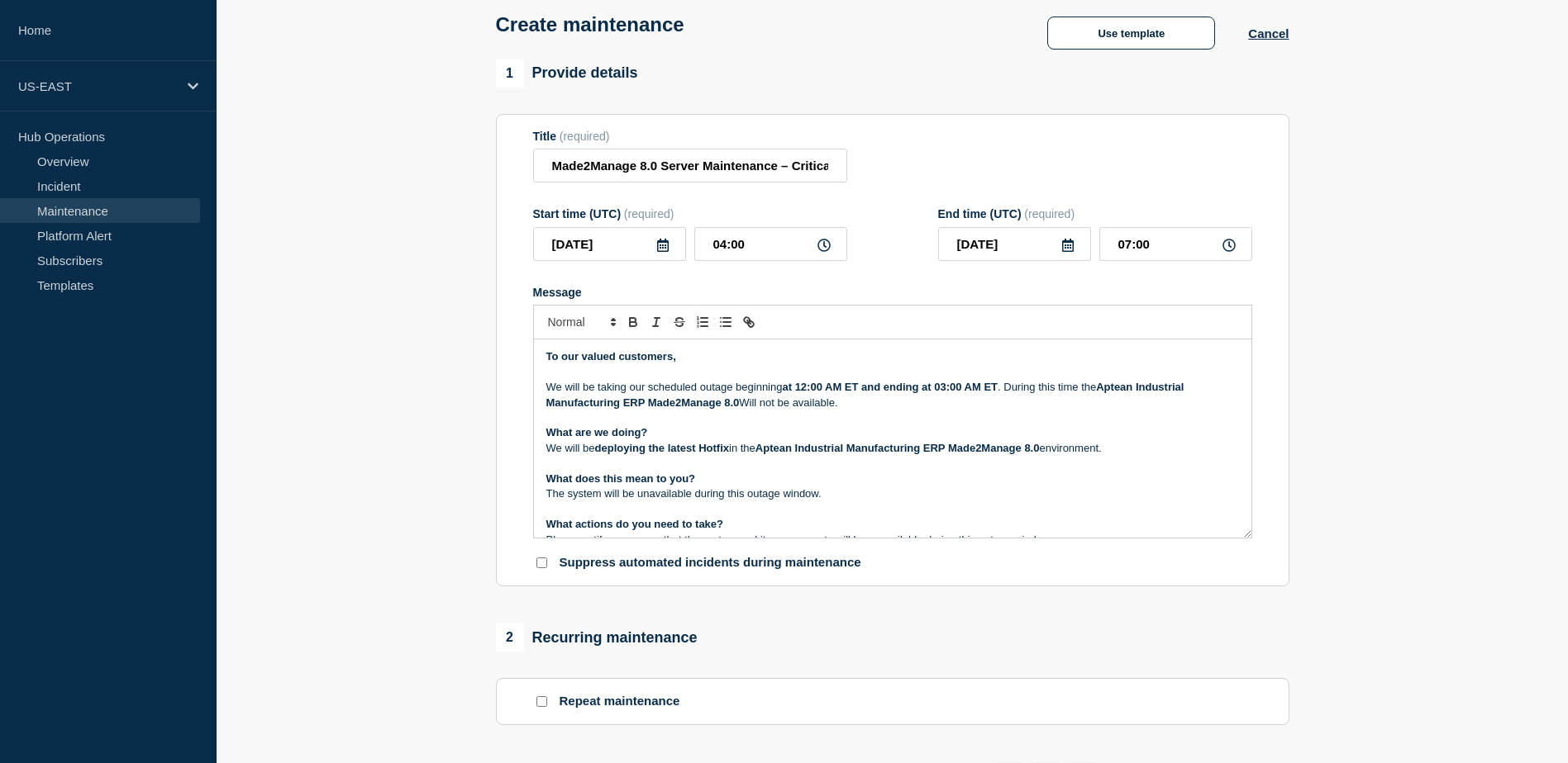
click at [1068, 247] on icon at bounding box center [1067, 245] width 13 height 13
click at [950, 480] on div "31" at bounding box center [958, 479] width 23 height 23
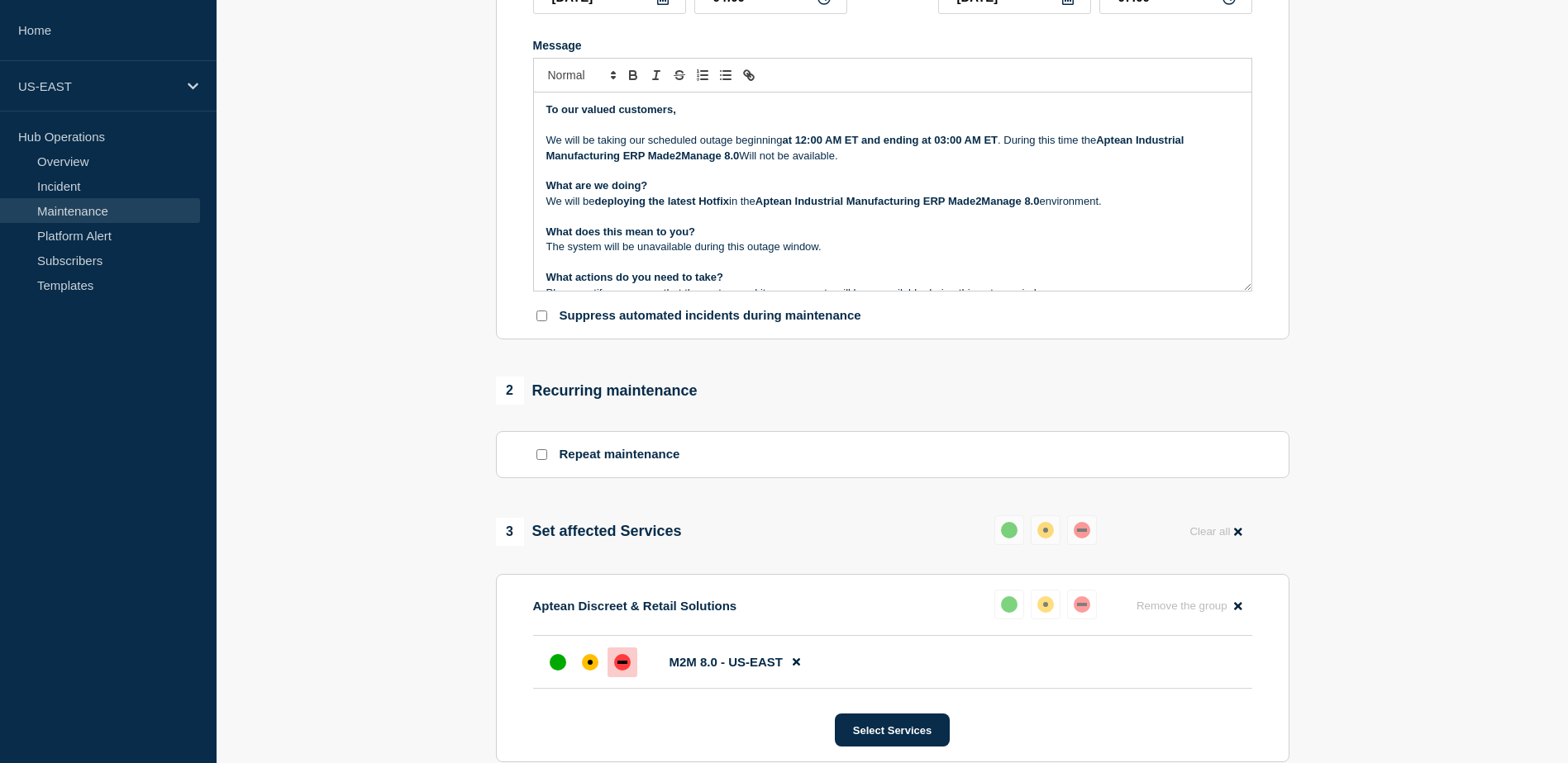
scroll to position [331, 0]
drag, startPoint x: 550, startPoint y: 113, endPoint x: 717, endPoint y: 137, distance: 168.7
click at [717, 137] on div "To our valued customers, We will be taking our scheduled outage beginning at 12…" at bounding box center [892, 191] width 718 height 198
click at [586, 141] on p "We will be taking our scheduled outage beginning at 12:00 AM ET and ending at 0…" at bounding box center [892, 147] width 693 height 30
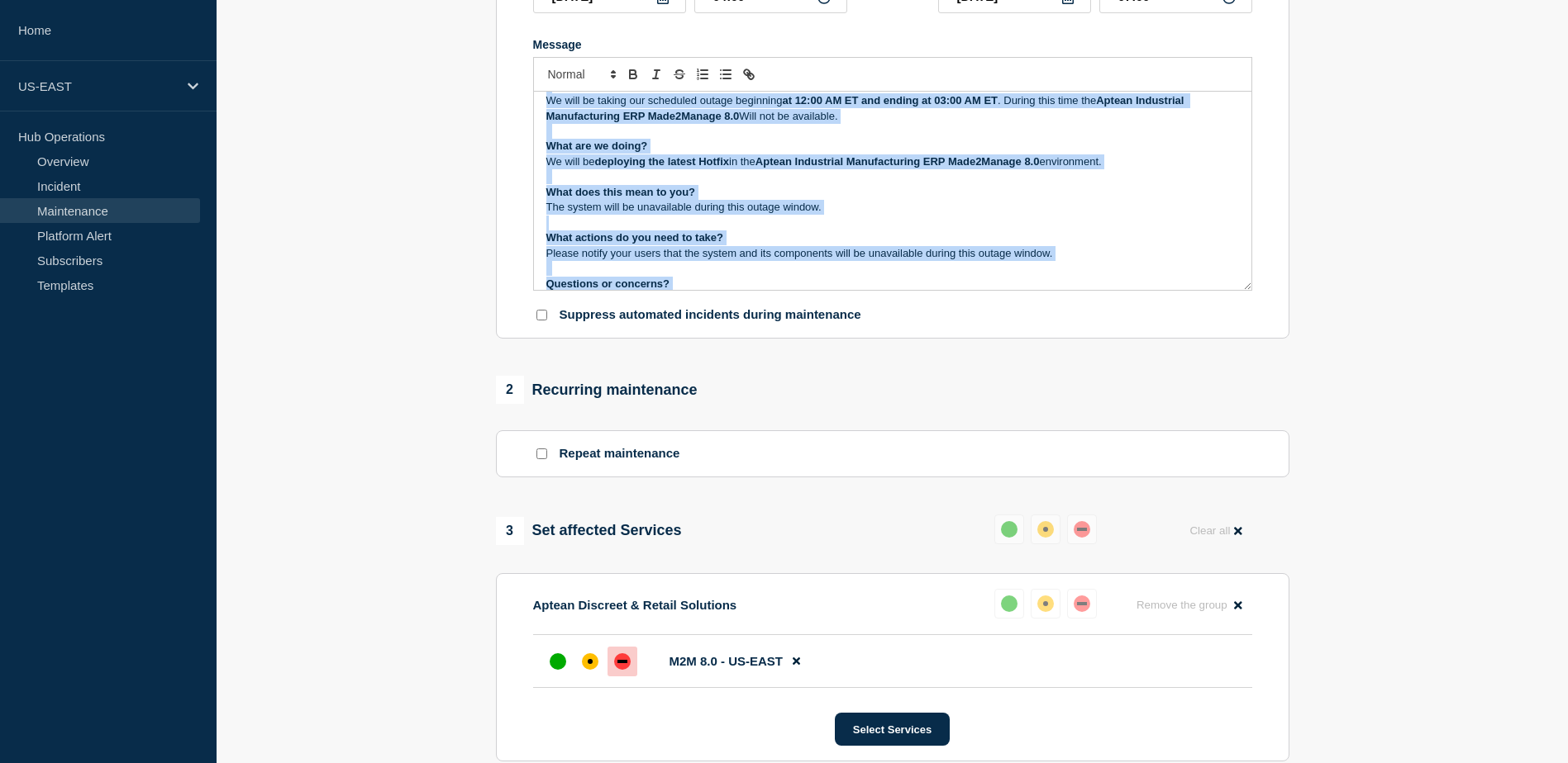
scroll to position [188, 0]
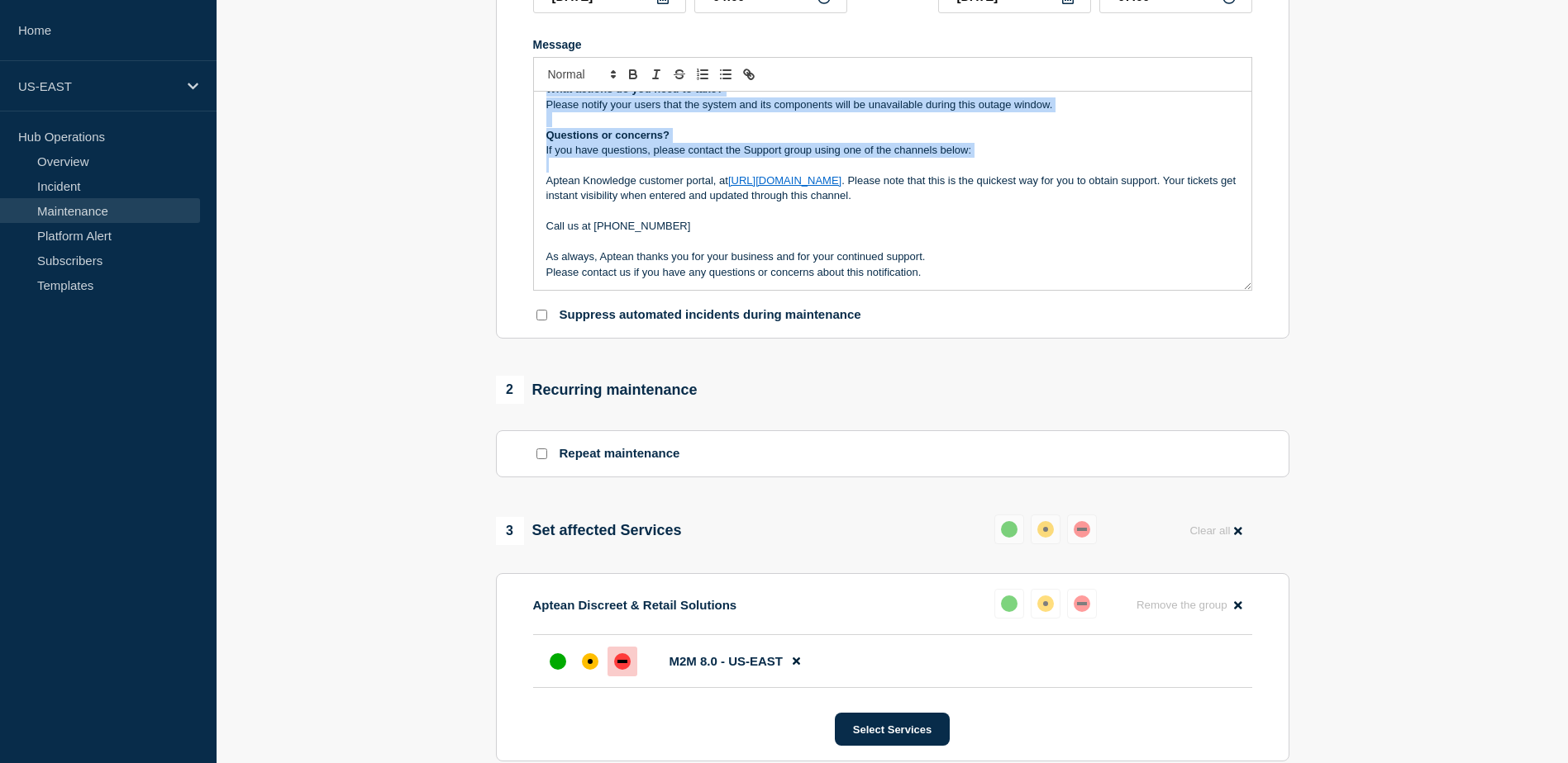
drag, startPoint x: 544, startPoint y: 113, endPoint x: 946, endPoint y: 329, distance: 456.4
click at [941, 330] on section "Title (required) Made2Manage 8.0 Server Maintenance – Critical HF Deployment St…" at bounding box center [893, 103] width 794 height 474
click at [991, 256] on p "As always, Aptean thanks you for your business and for your continued support." at bounding box center [892, 256] width 693 height 15
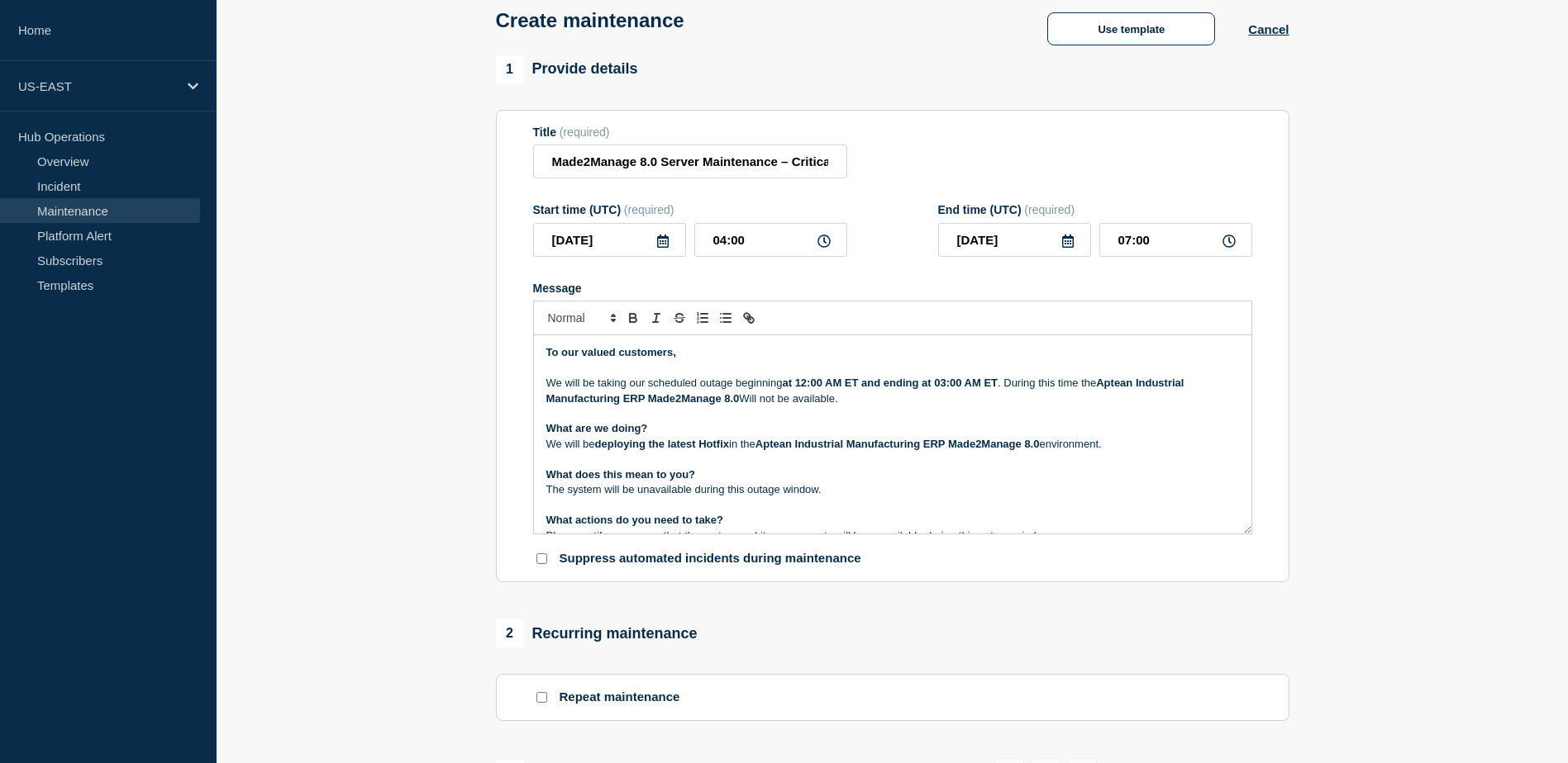
scroll to position [0, 0]
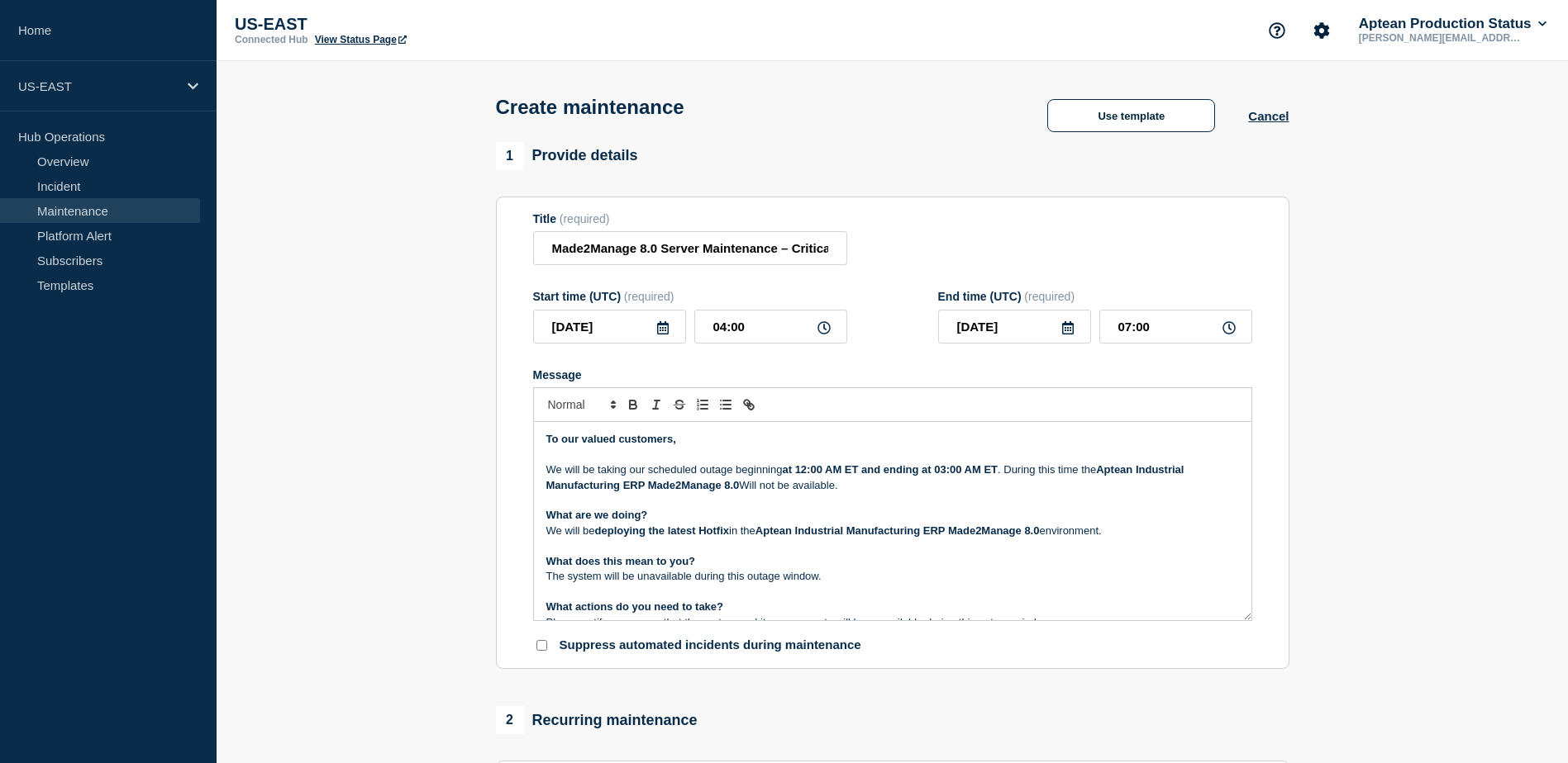
click at [423, 210] on section "1 Provide details Title (required) Made2Manage 8.0 Server Maintenance – Critica…" at bounding box center [892, 759] width 1352 height 1234
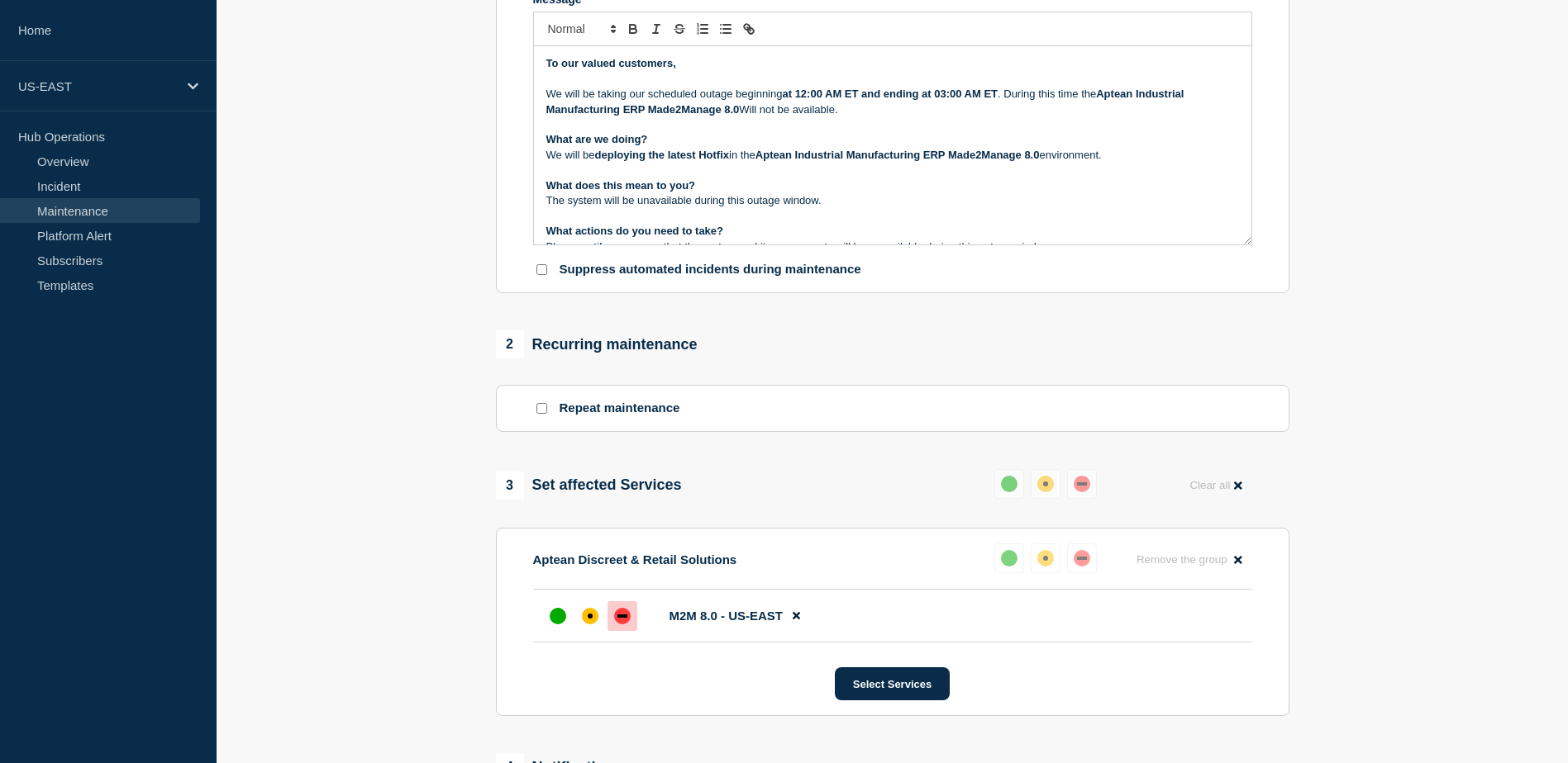
scroll to position [578, 0]
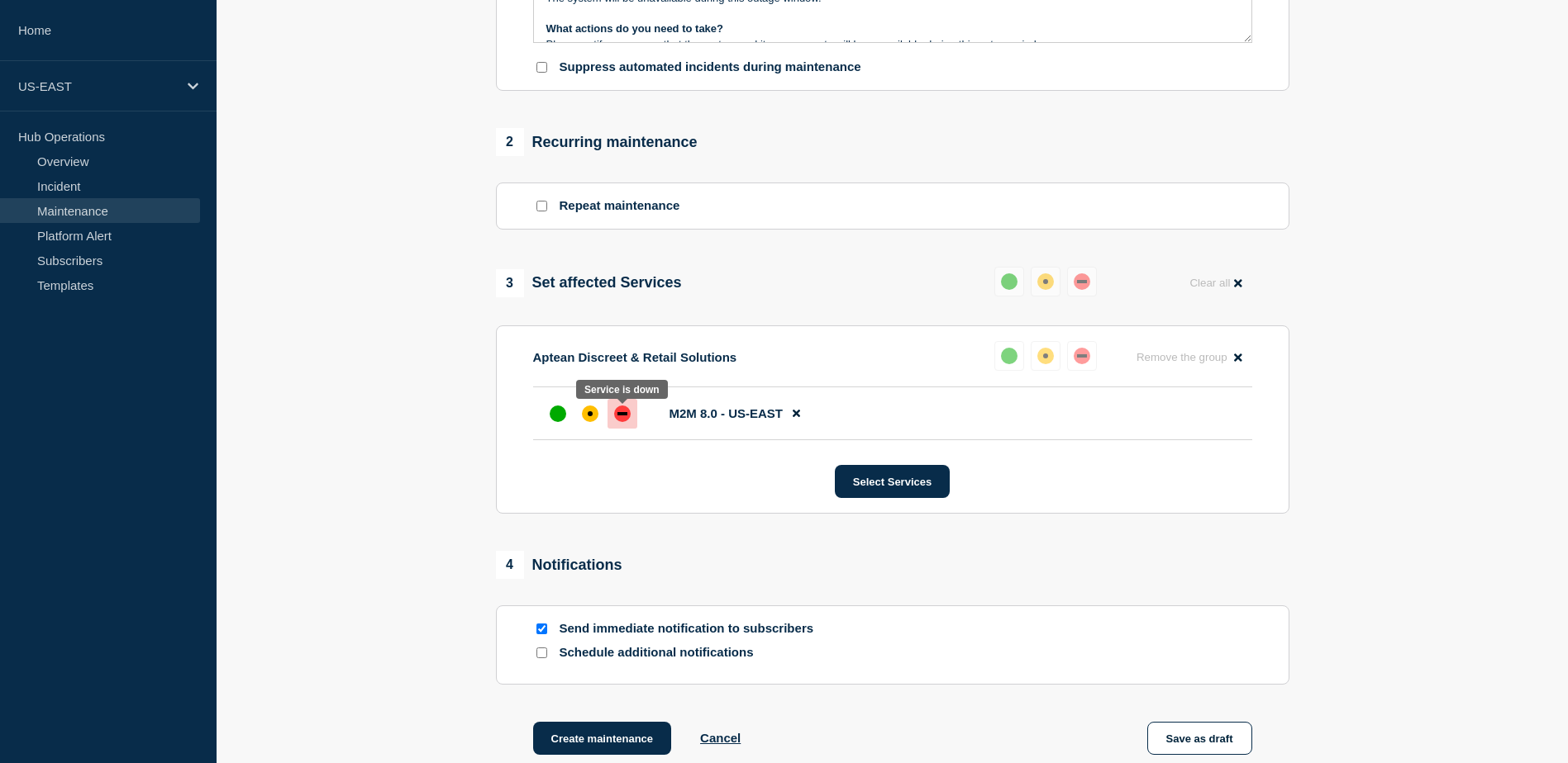
click at [628, 417] on div "down" at bounding box center [622, 414] width 16 height 16
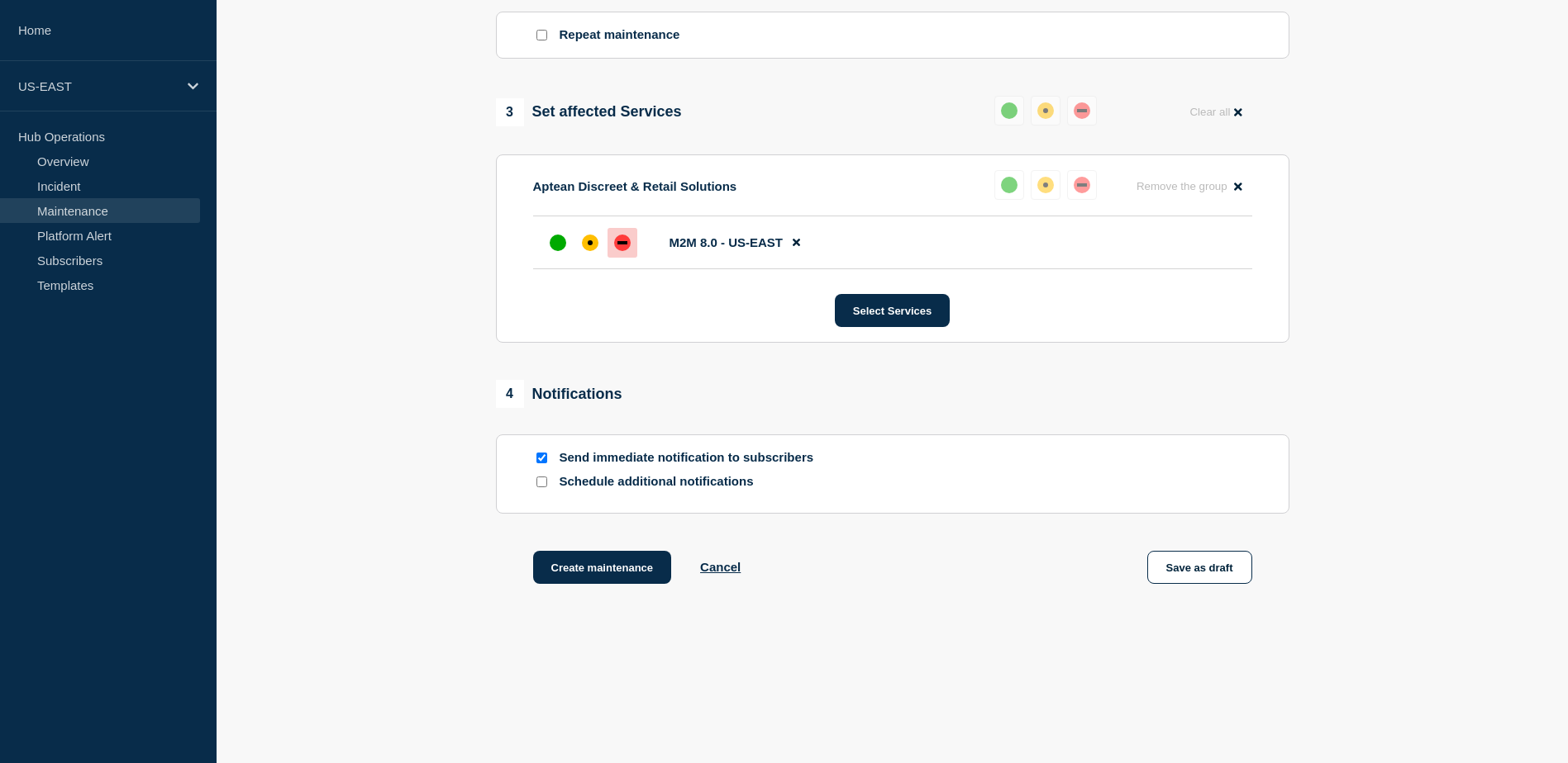
scroll to position [764, 0]
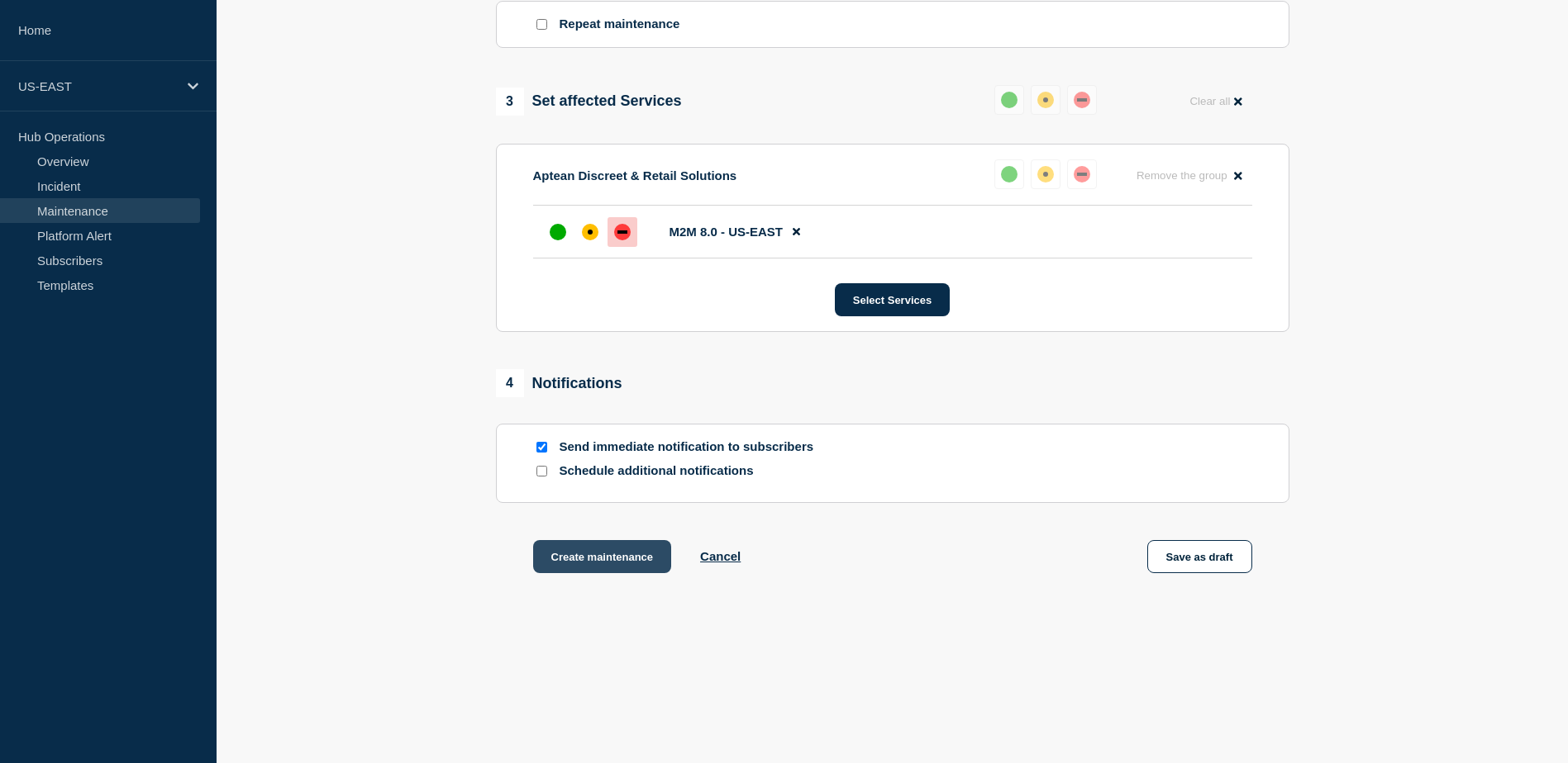
click at [603, 560] on button "Create maintenance" at bounding box center [602, 557] width 139 height 33
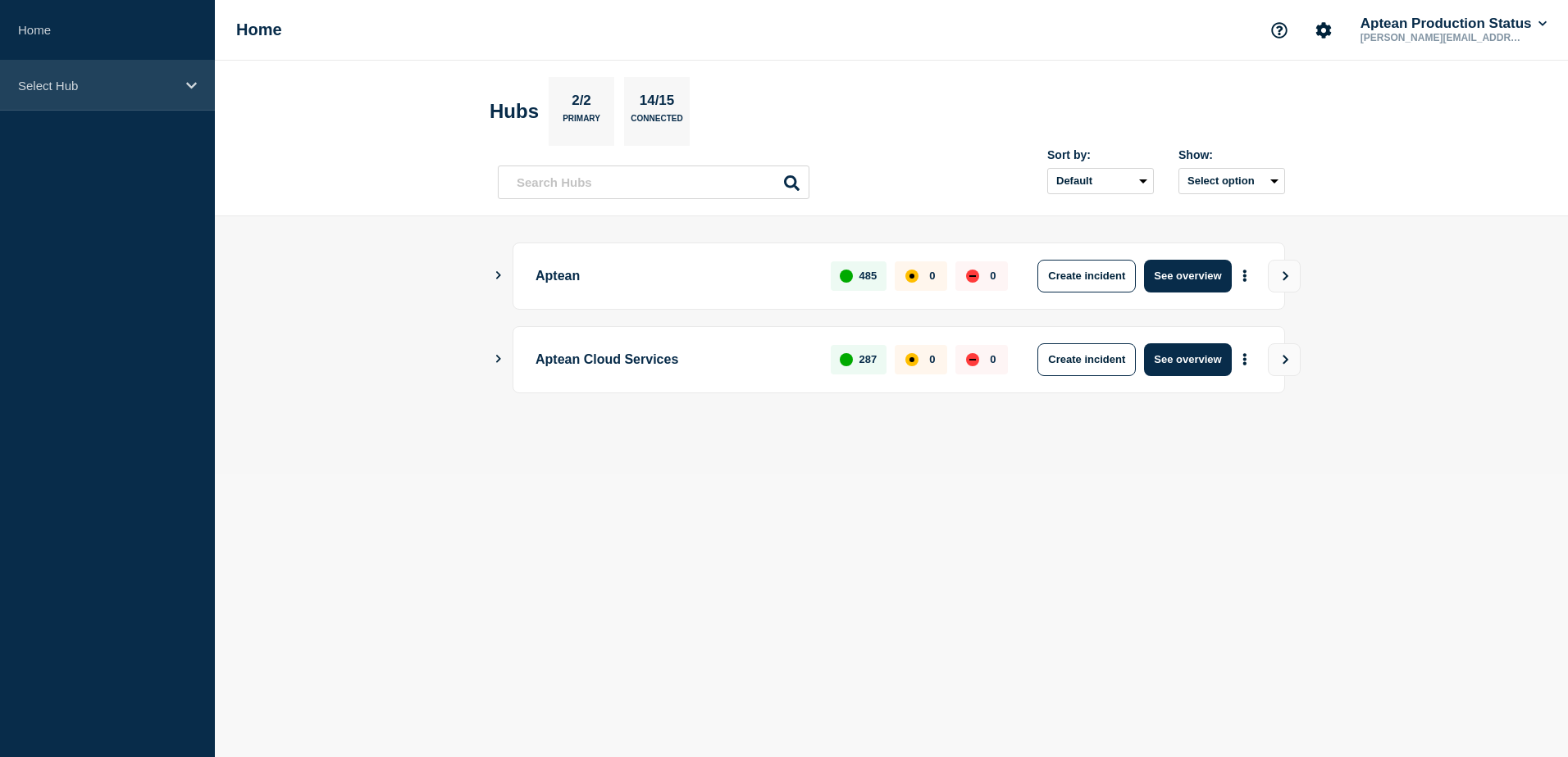
drag, startPoint x: 71, startPoint y: 83, endPoint x: 68, endPoint y: 109, distance: 26.2
click at [69, 83] on p "Select Hub" at bounding box center [97, 86] width 158 height 14
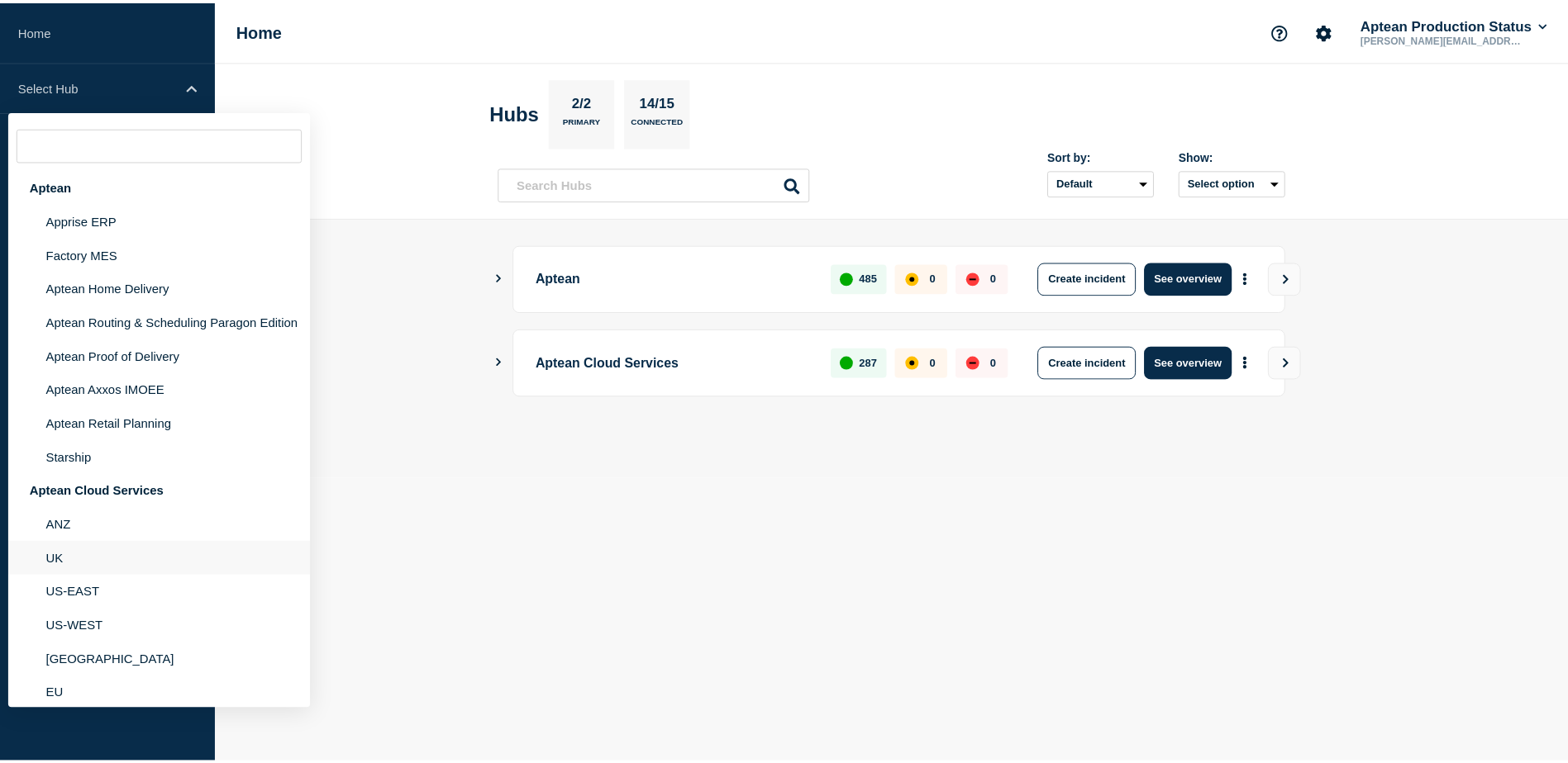
scroll to position [24, 0]
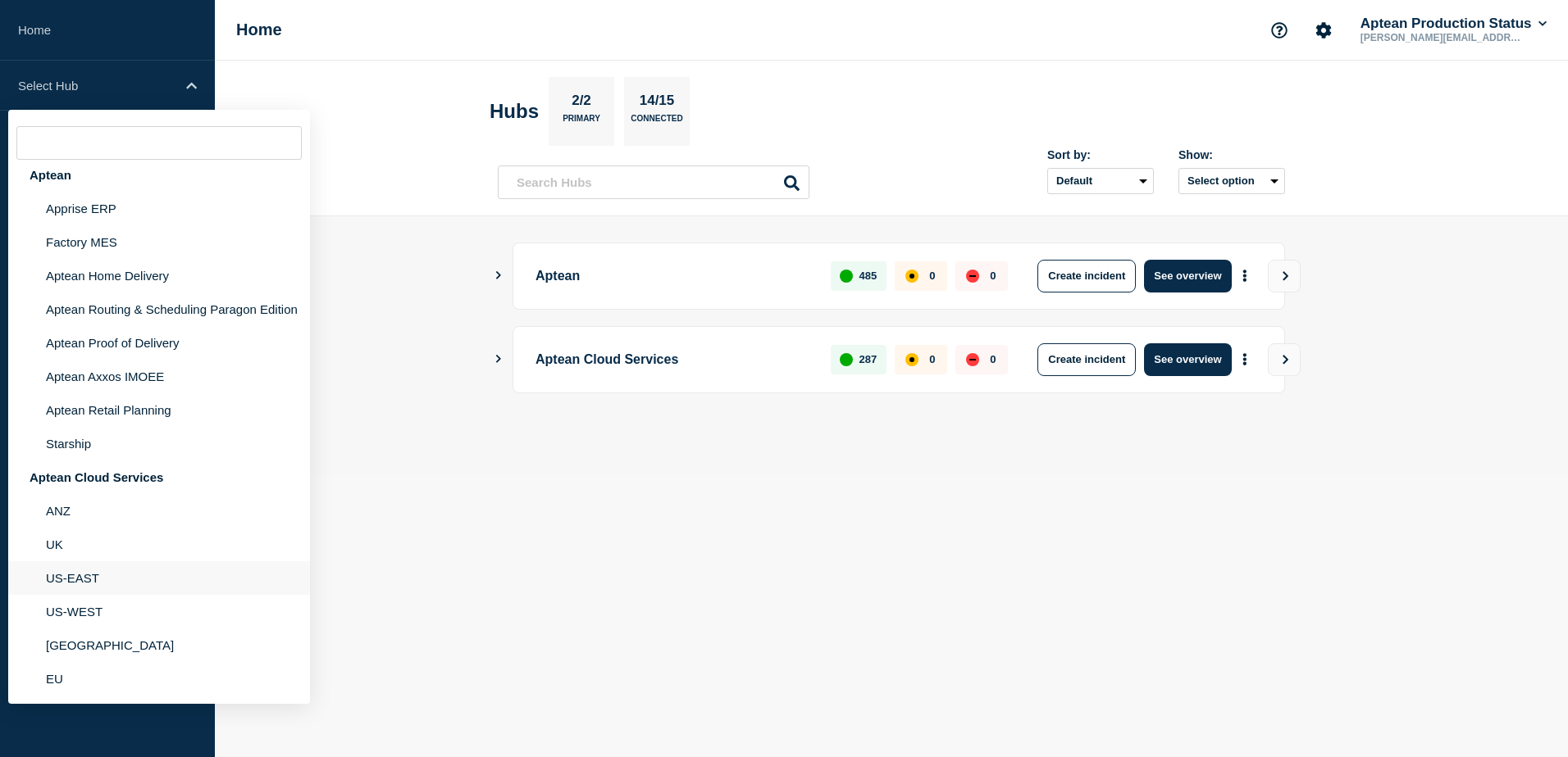
click at [69, 570] on li "US-EAST" at bounding box center [159, 578] width 302 height 34
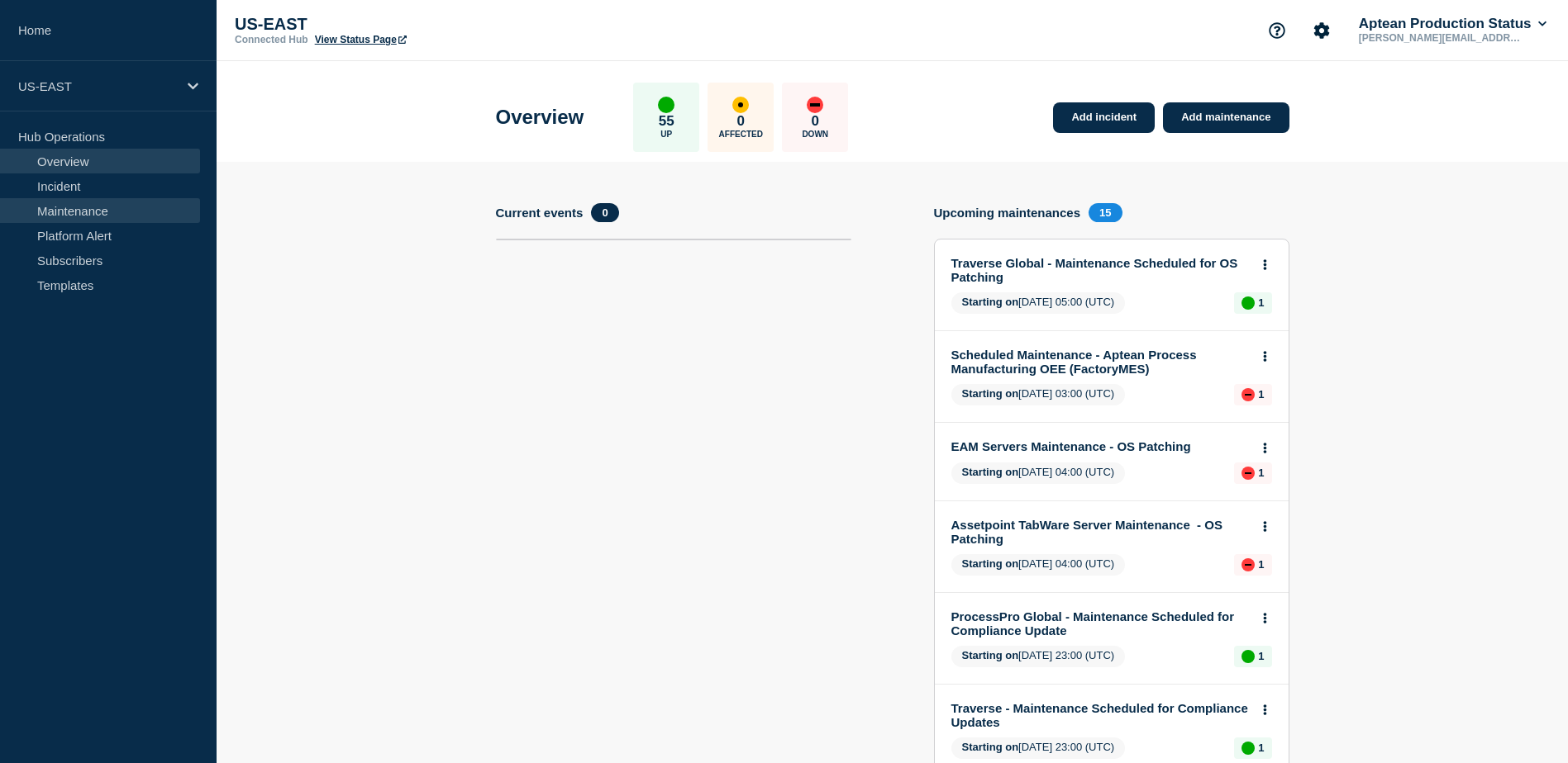
click at [101, 204] on link "Maintenance" at bounding box center [100, 211] width 200 height 25
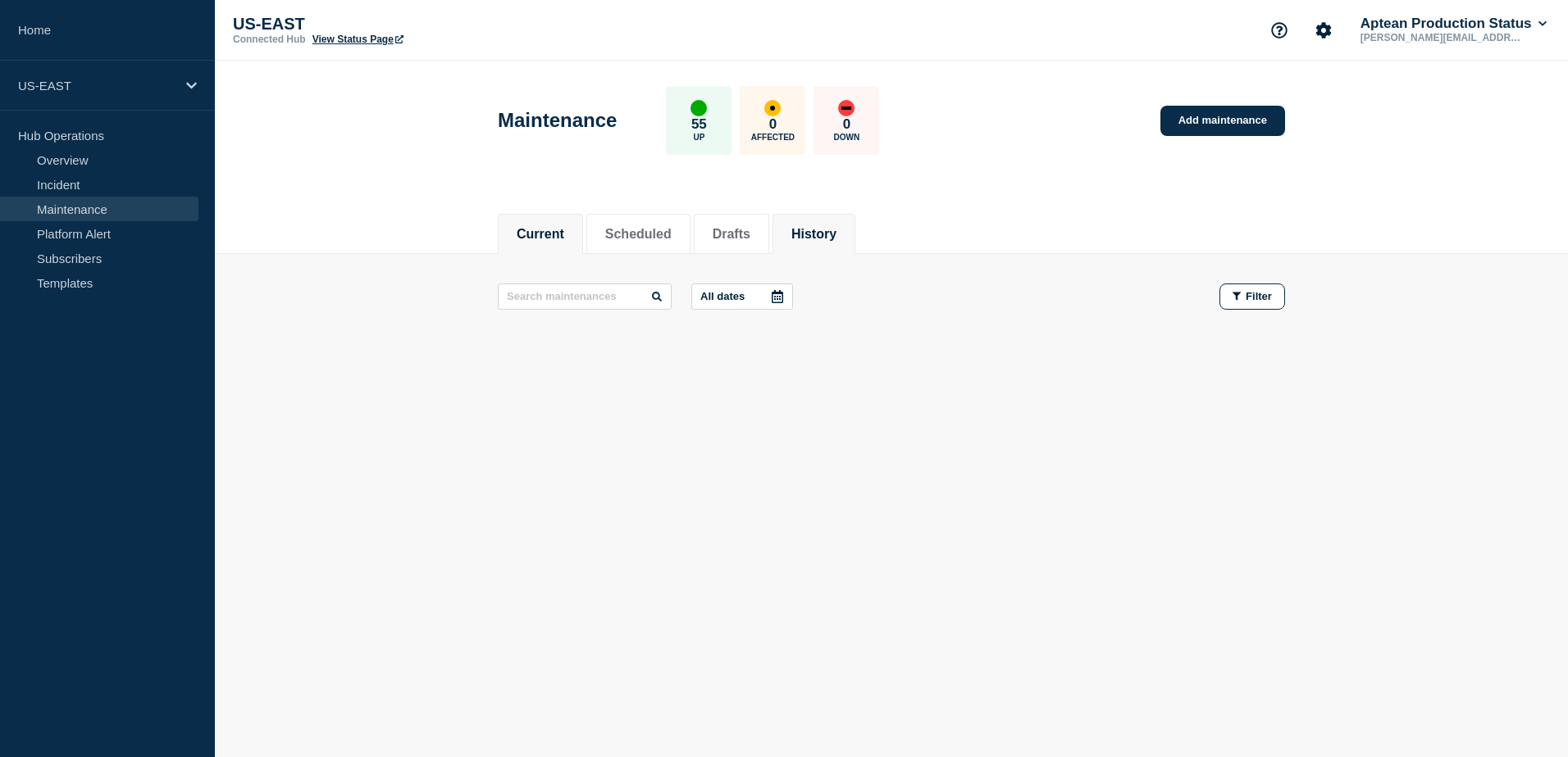
click at [846, 222] on li "History" at bounding box center [813, 233] width 82 height 40
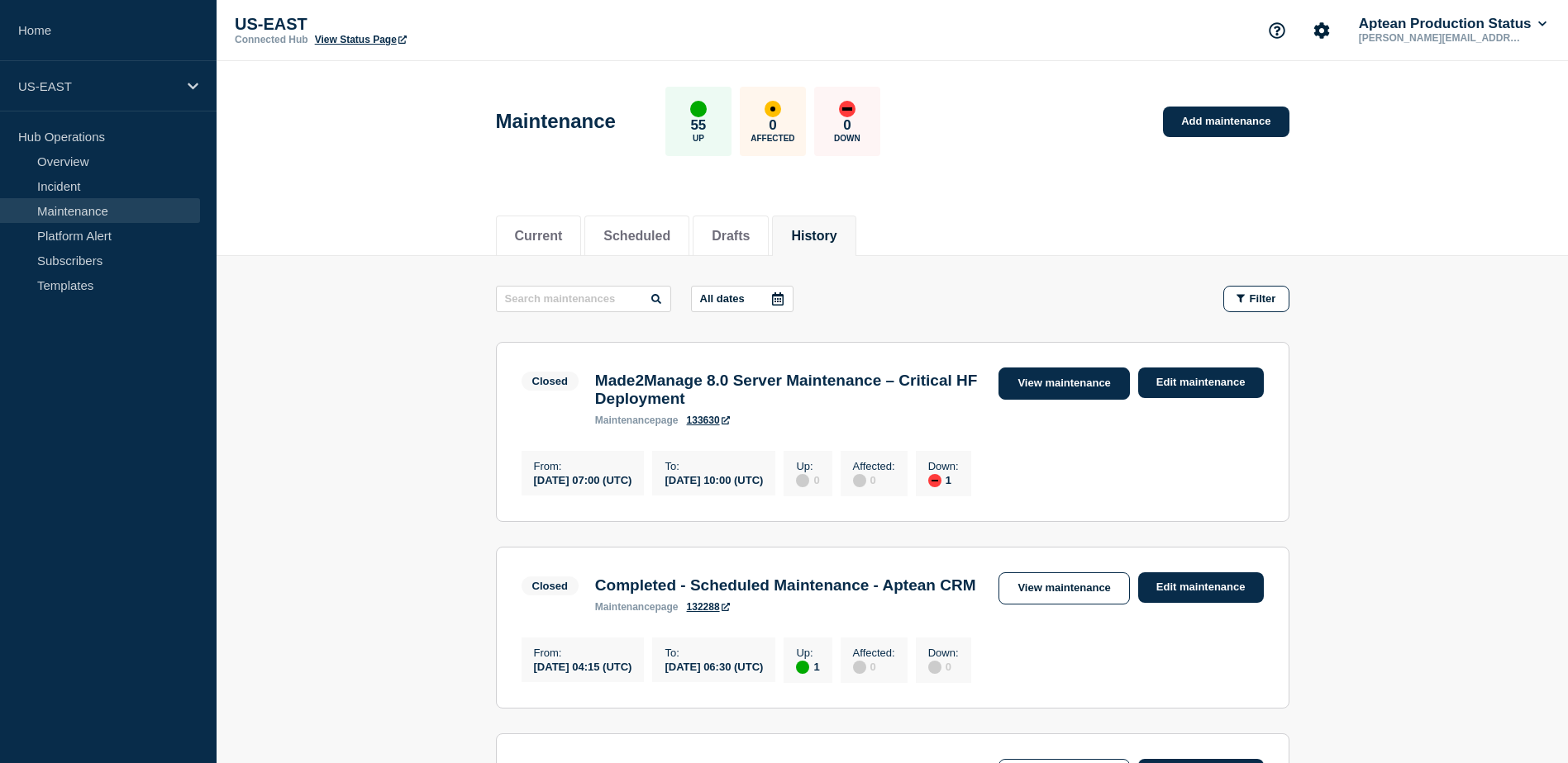
click at [1078, 384] on link "View maintenance" at bounding box center [1064, 383] width 131 height 32
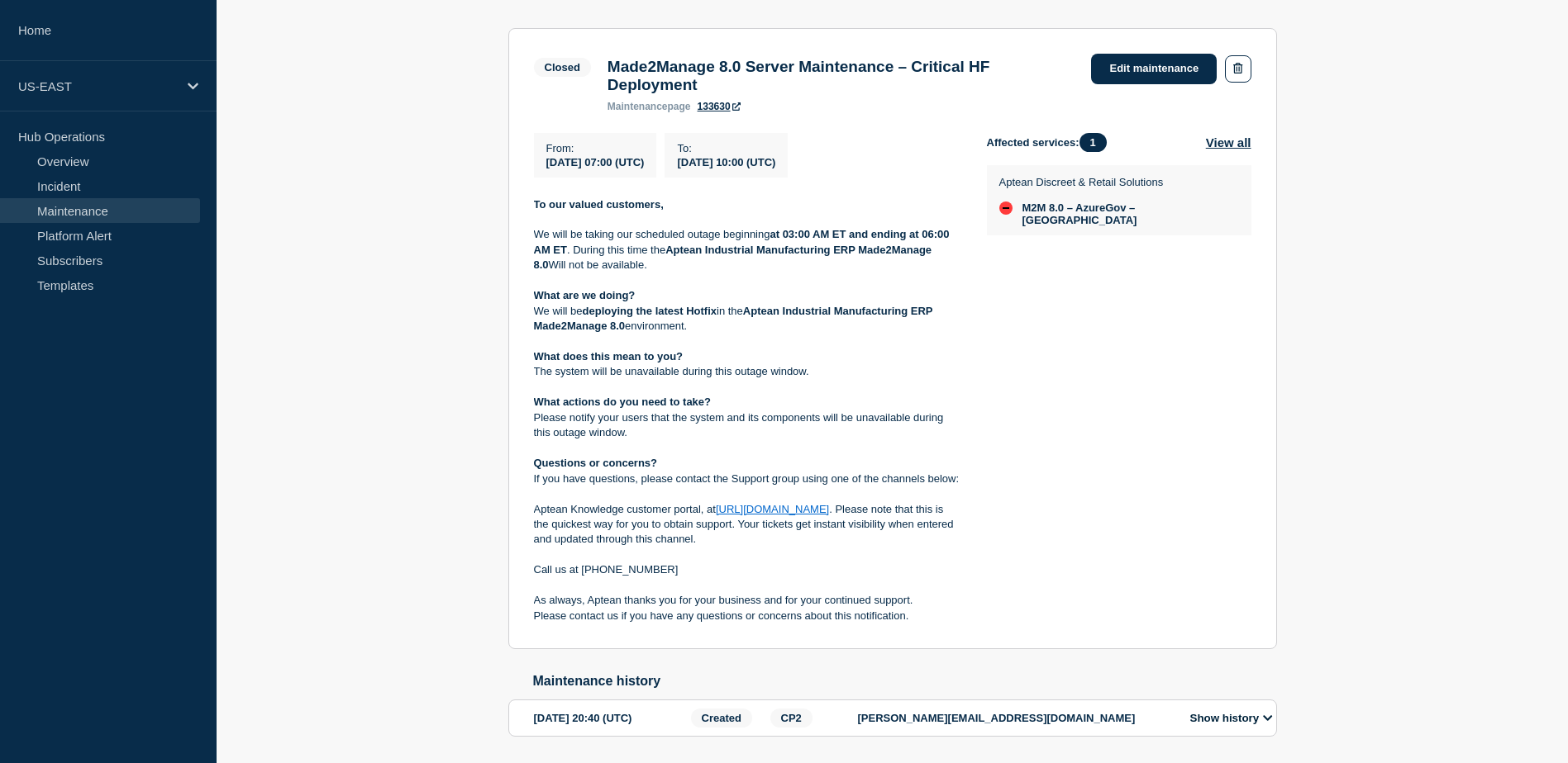
scroll to position [331, 0]
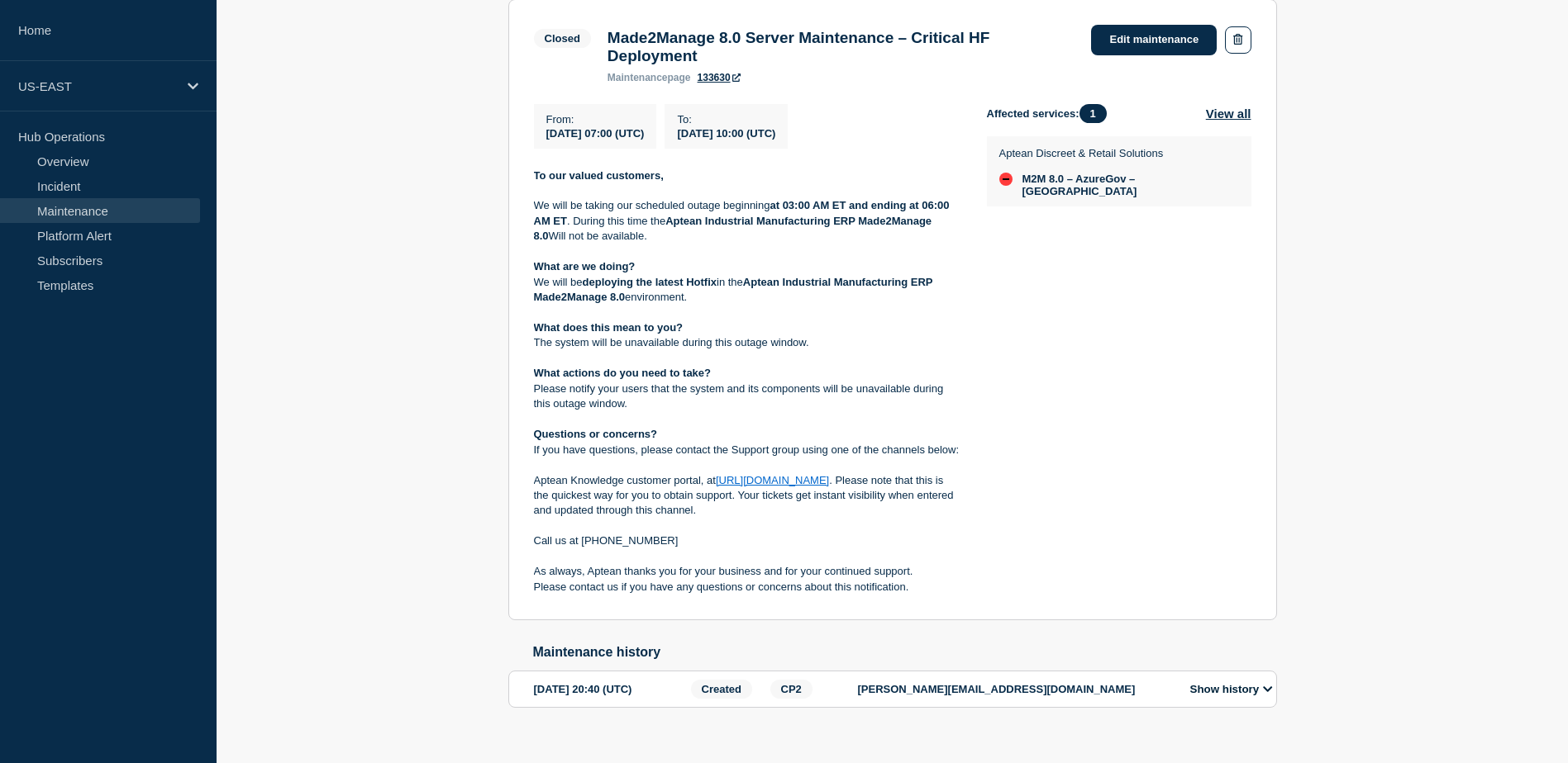
drag, startPoint x: 915, startPoint y: 593, endPoint x: 534, endPoint y: 192, distance: 553.1
click at [534, 192] on div "To our valued customers, We will be taking our scheduled outage beginning at 03…" at bounding box center [746, 382] width 426 height 427
copy div "To our valued customers, We will be taking our scheduled outage beginning at 03…"
drag, startPoint x: 720, startPoint y: 49, endPoint x: 656, endPoint y: 49, distance: 64.0
click at [656, 49] on h3 "Made2Manage 8.0 Server Maintenance – Critical HF Deployment" at bounding box center [841, 46] width 468 height 37
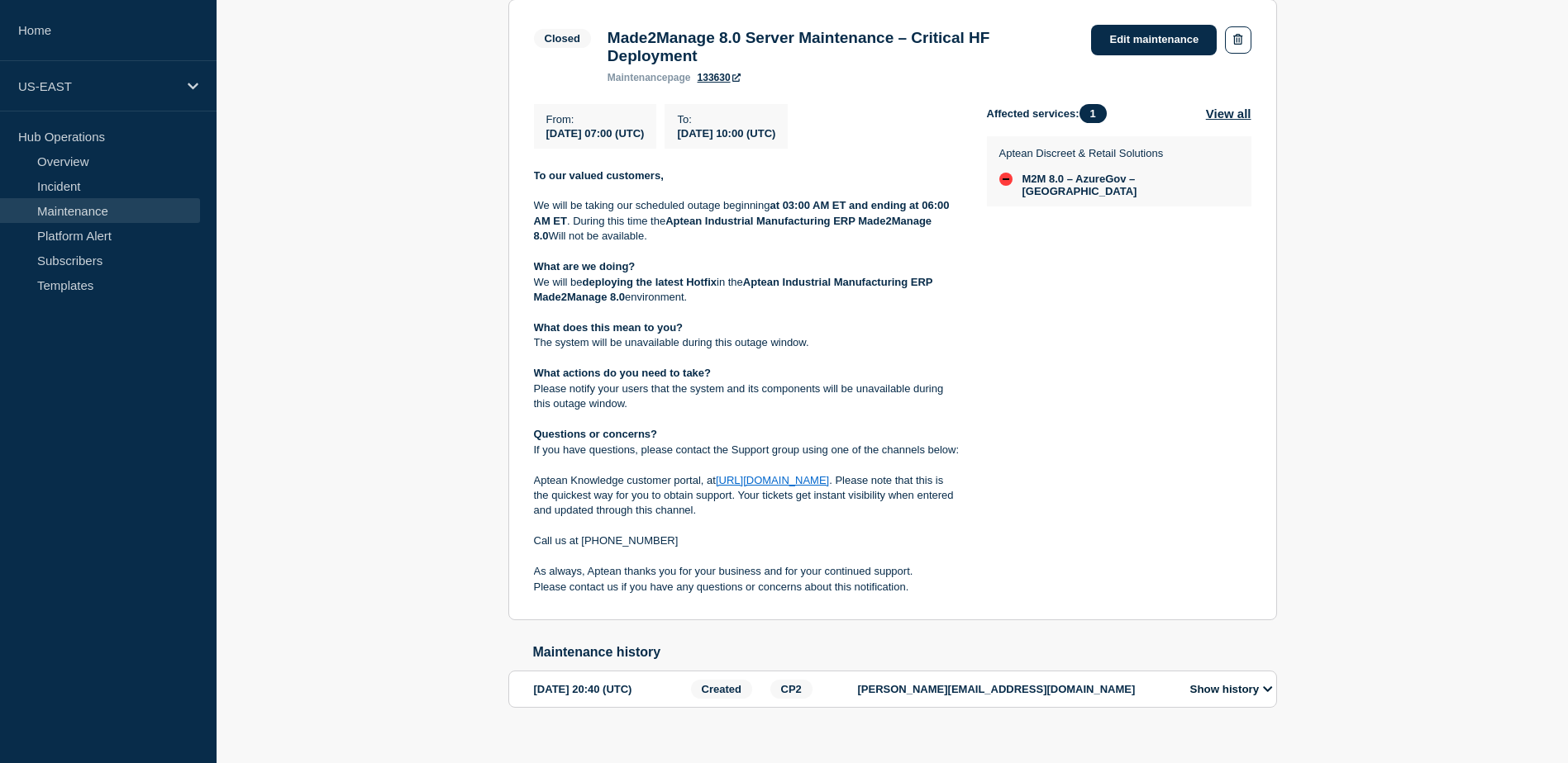
drag, startPoint x: 656, startPoint y: 49, endPoint x: 715, endPoint y: 61, distance: 60.2
click at [714, 65] on h3 "Made2Manage 8.0 Server Maintenance – Critical HF Deployment" at bounding box center [841, 46] width 468 height 37
drag, startPoint x: 713, startPoint y: 60, endPoint x: 603, endPoint y: 45, distance: 111.0
click at [603, 45] on div "Made2Manage 8.0 Server Maintenance – Critical HF Deployment maintenance page 13…" at bounding box center [841, 55] width 485 height 54
copy h3 "Made2Manage 8.0 Server Maintenance – Critical HF Deployment"
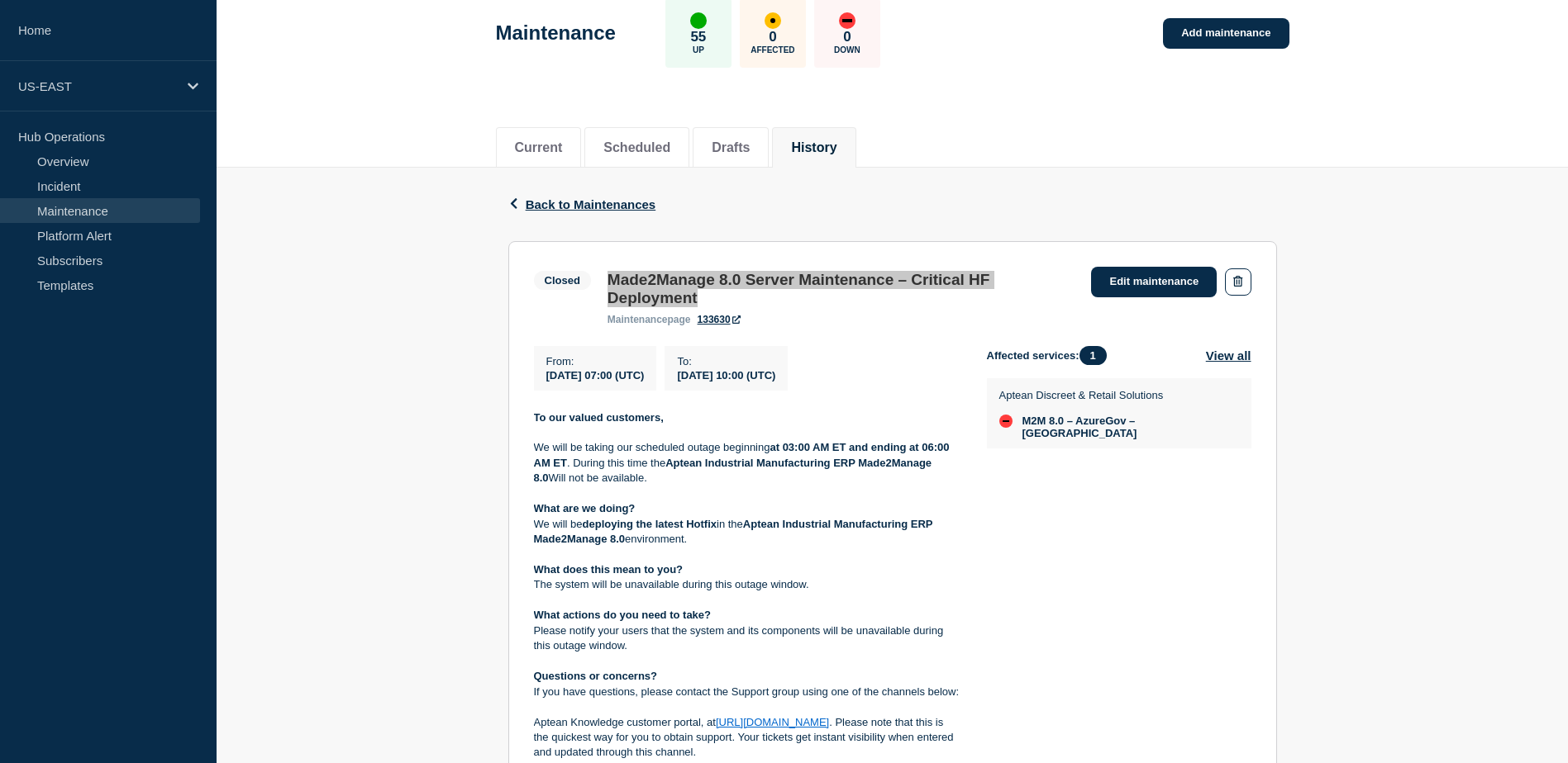
scroll to position [0, 0]
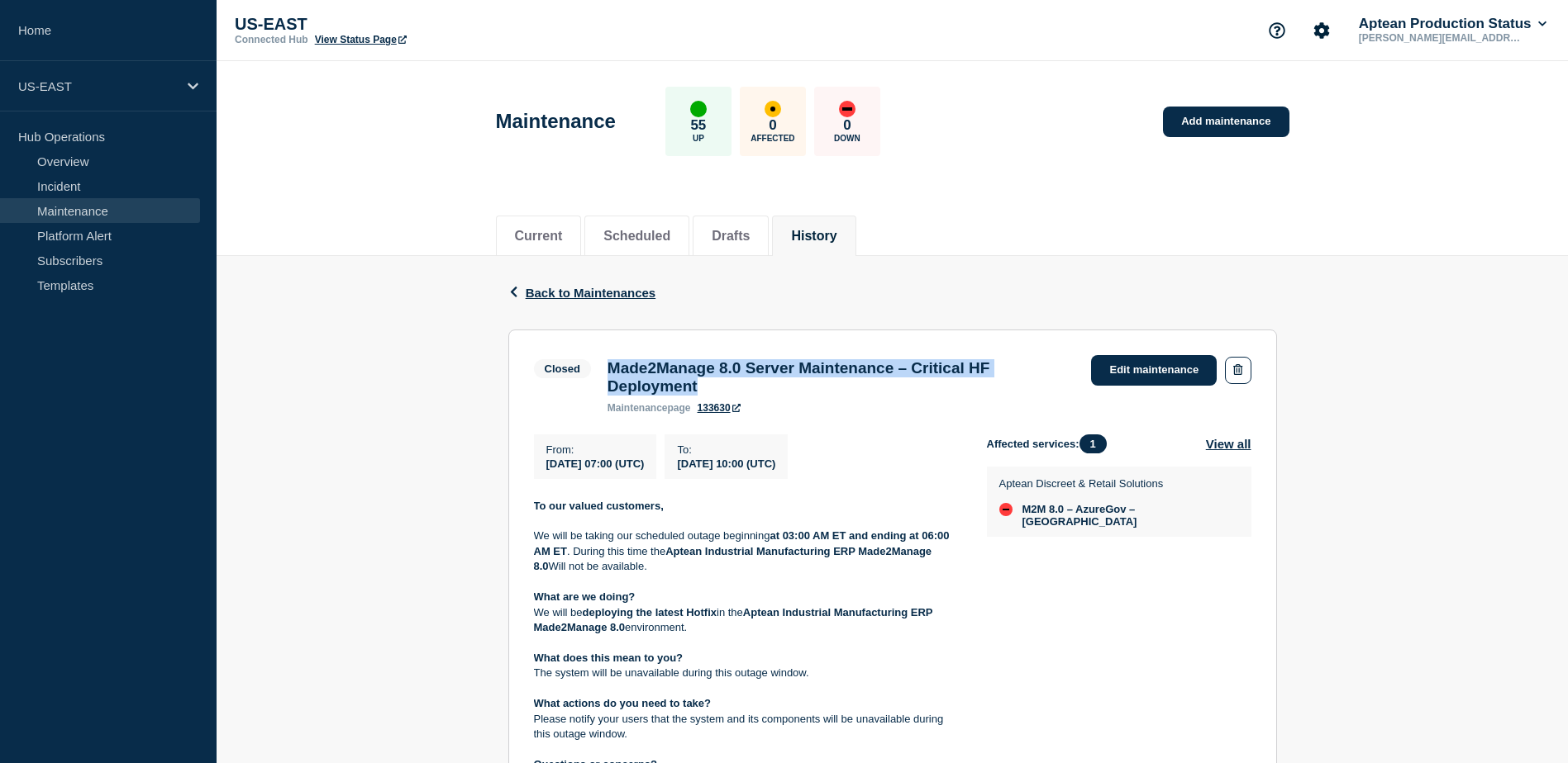
click at [520, 289] on icon "button" at bounding box center [514, 292] width 13 height 11
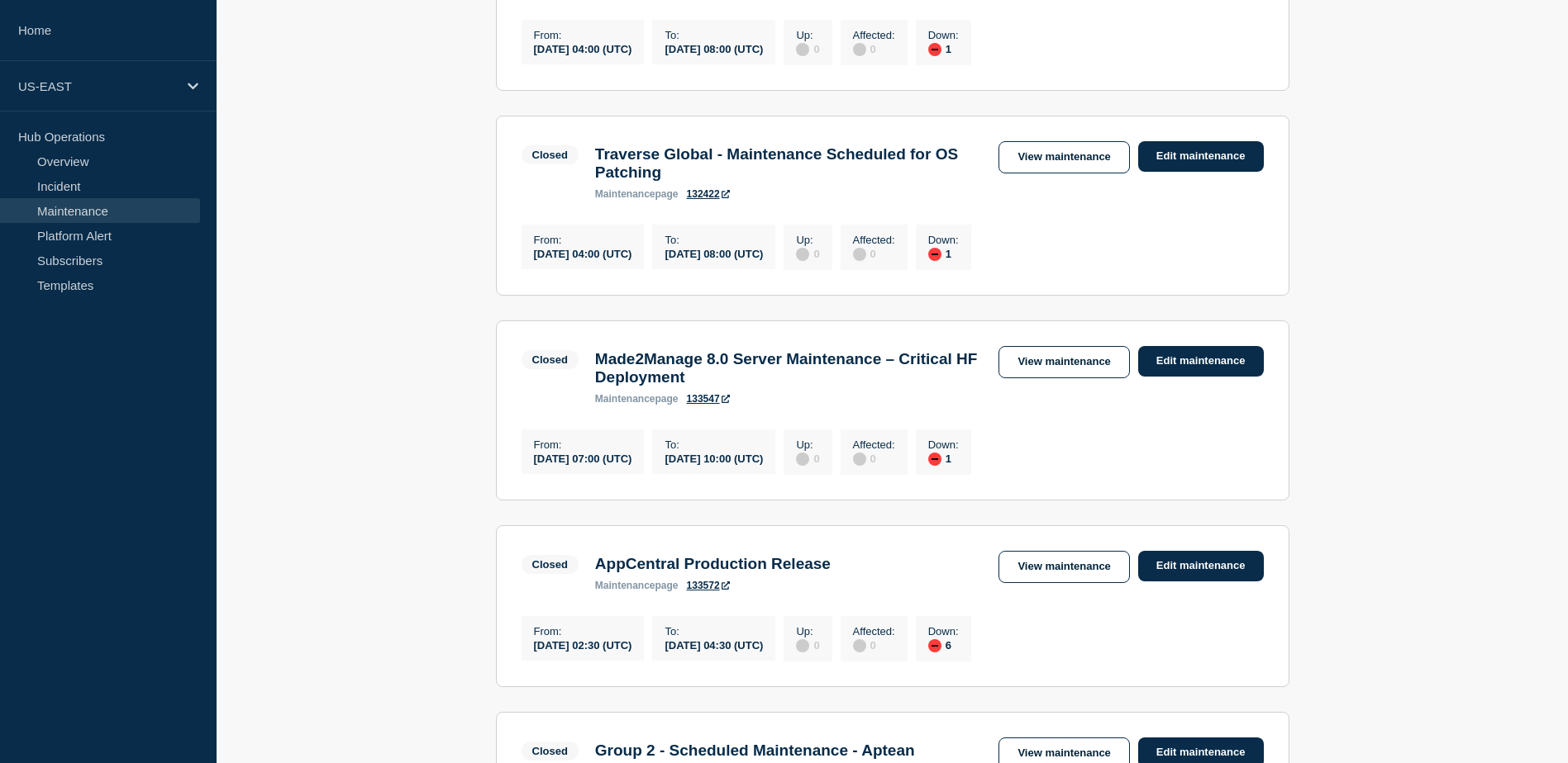
scroll to position [909, 0]
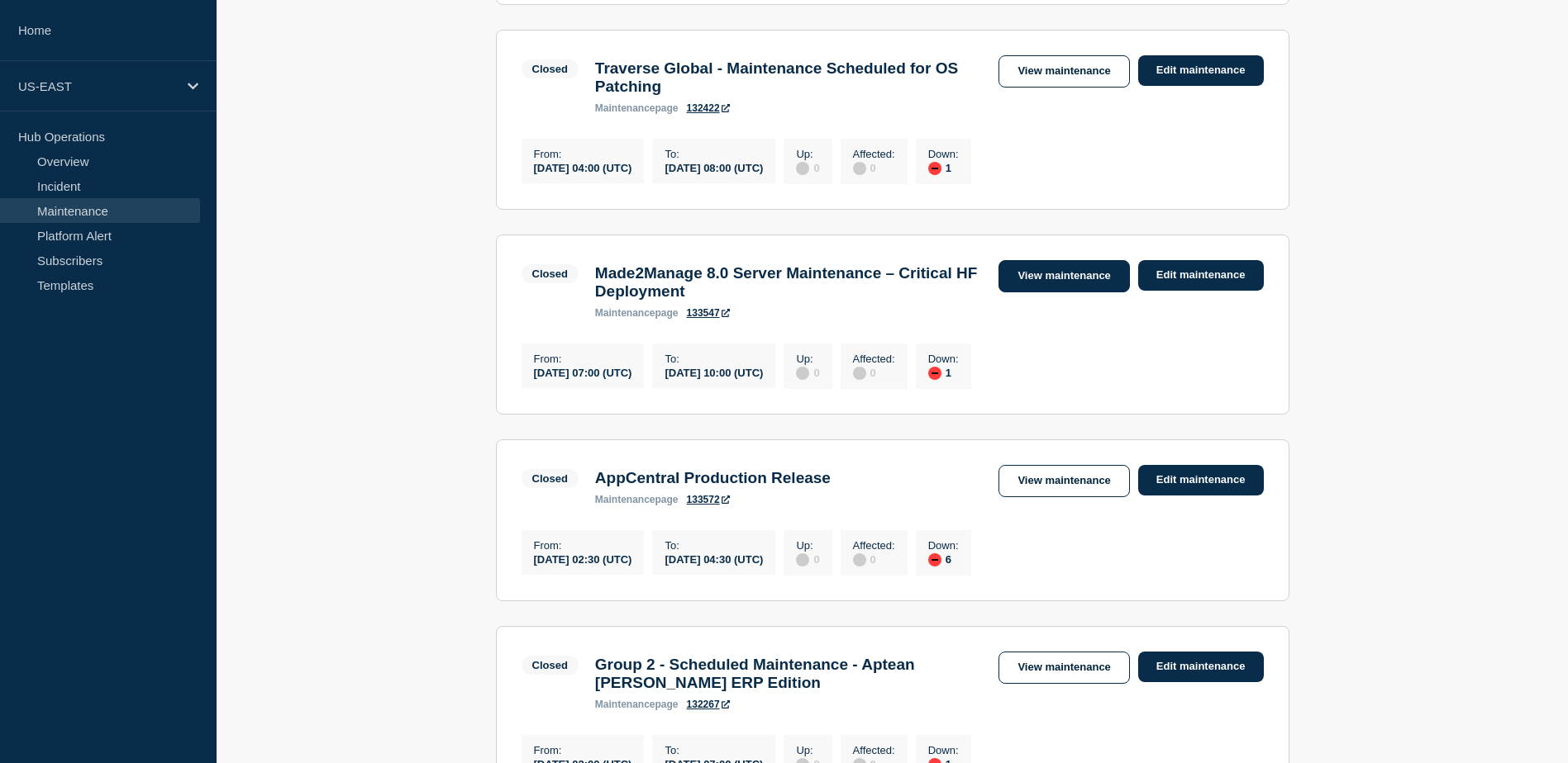
click at [1055, 292] on link "View maintenance" at bounding box center [1064, 276] width 131 height 32
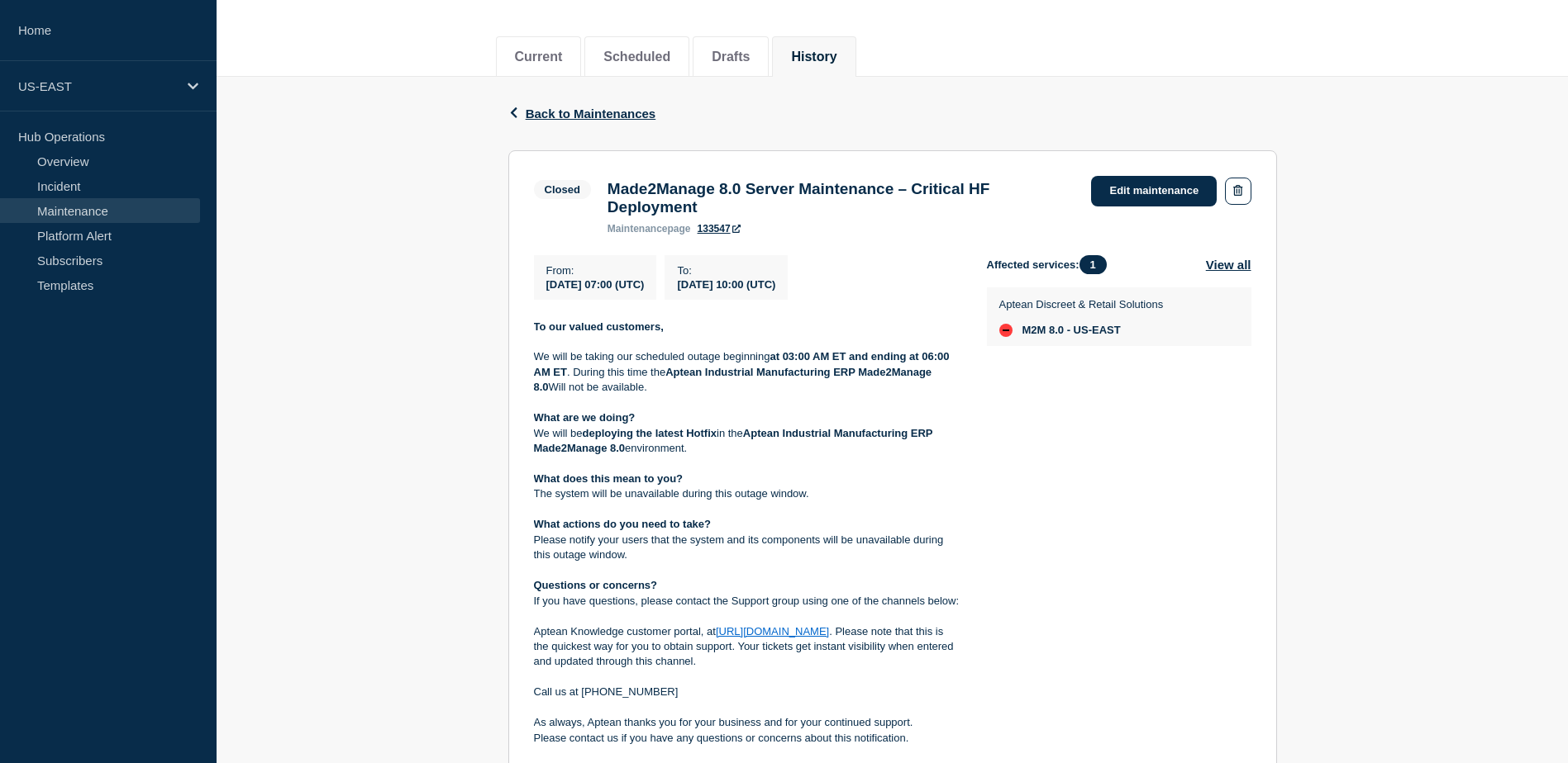
scroll to position [149, 0]
